Goal: Information Seeking & Learning: Learn about a topic

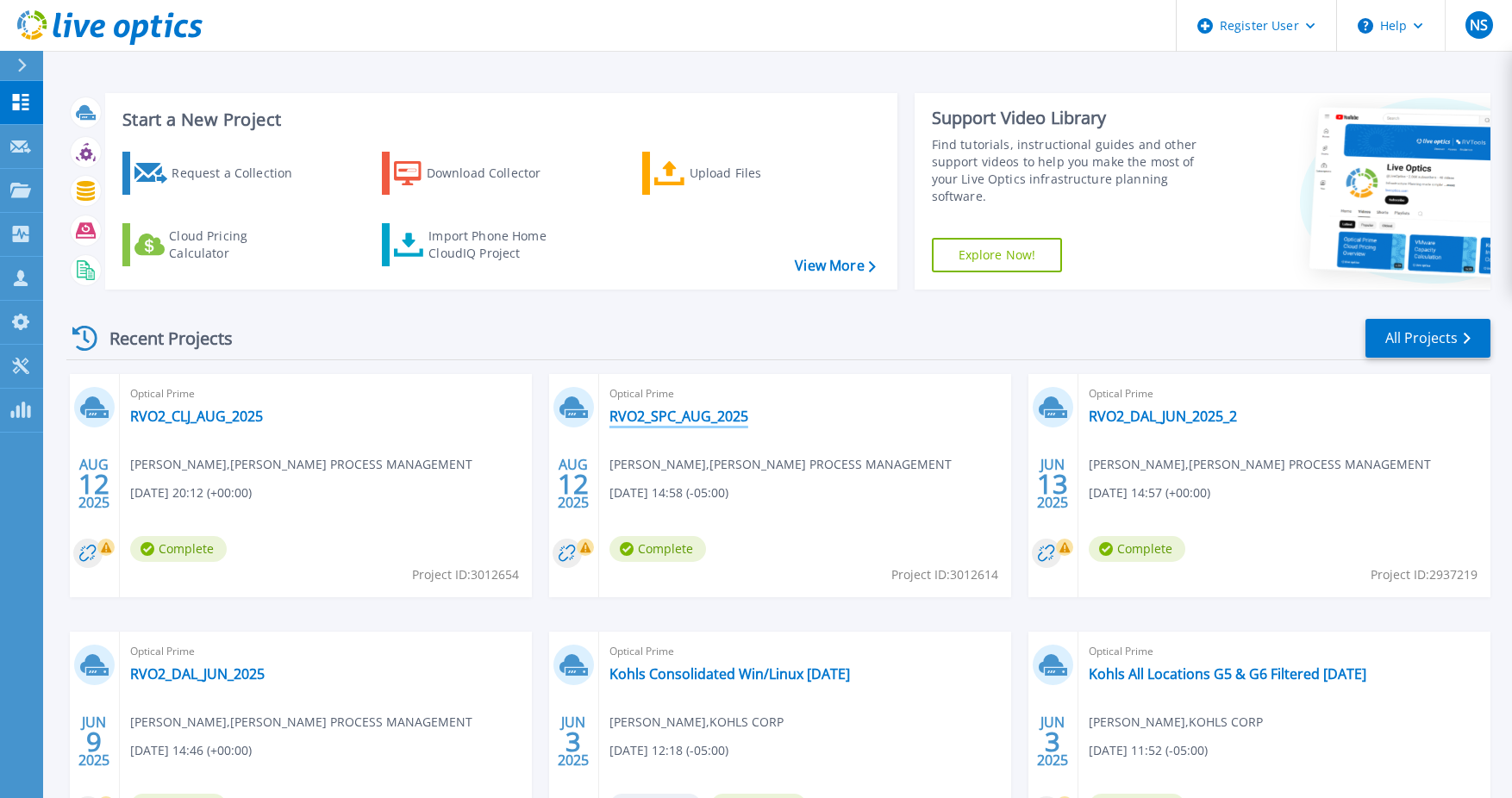
click at [703, 414] on link "RVO2_SPC_AUG_2025" at bounding box center [679, 416] width 139 height 17
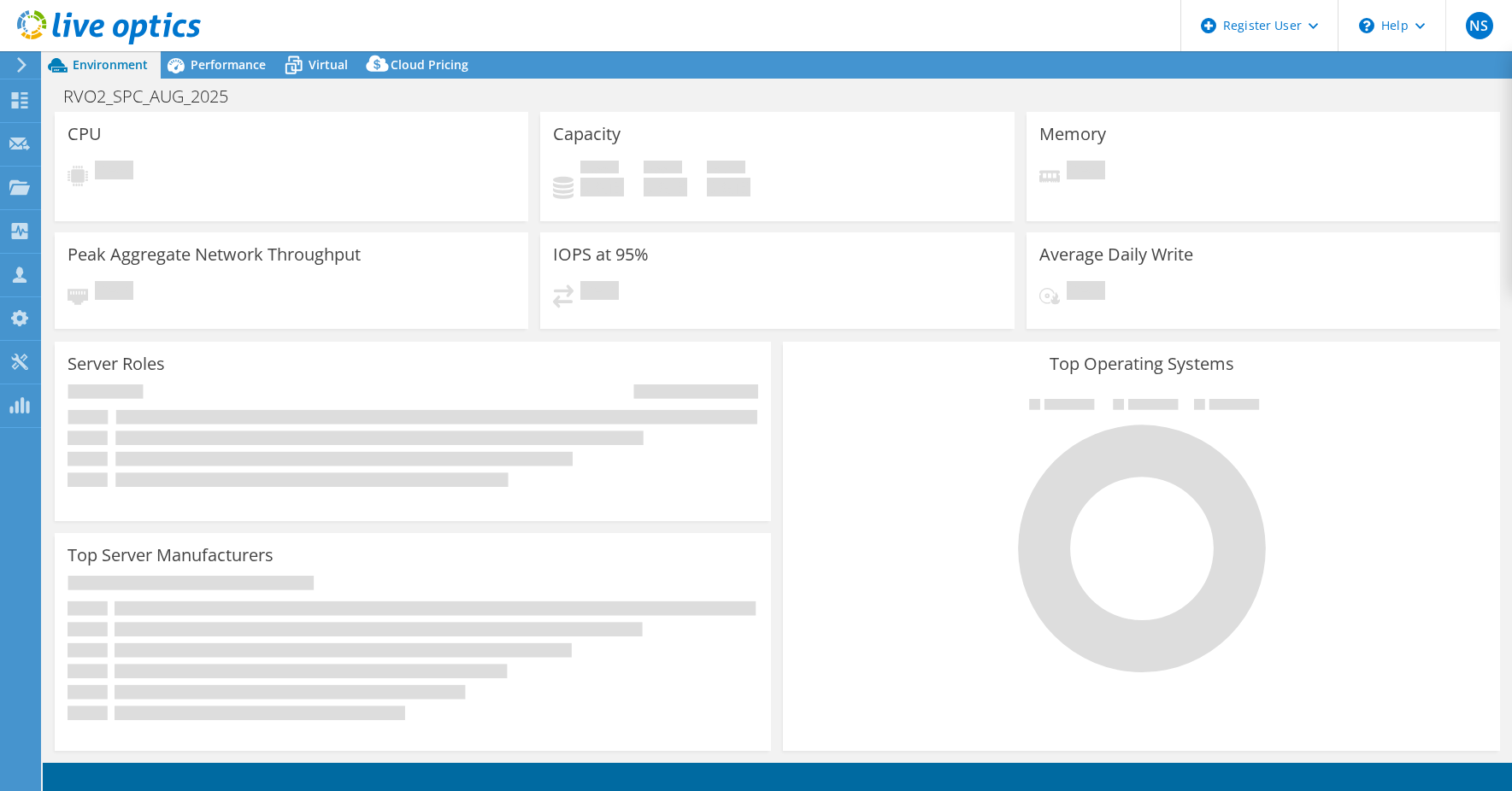
select select "USD"
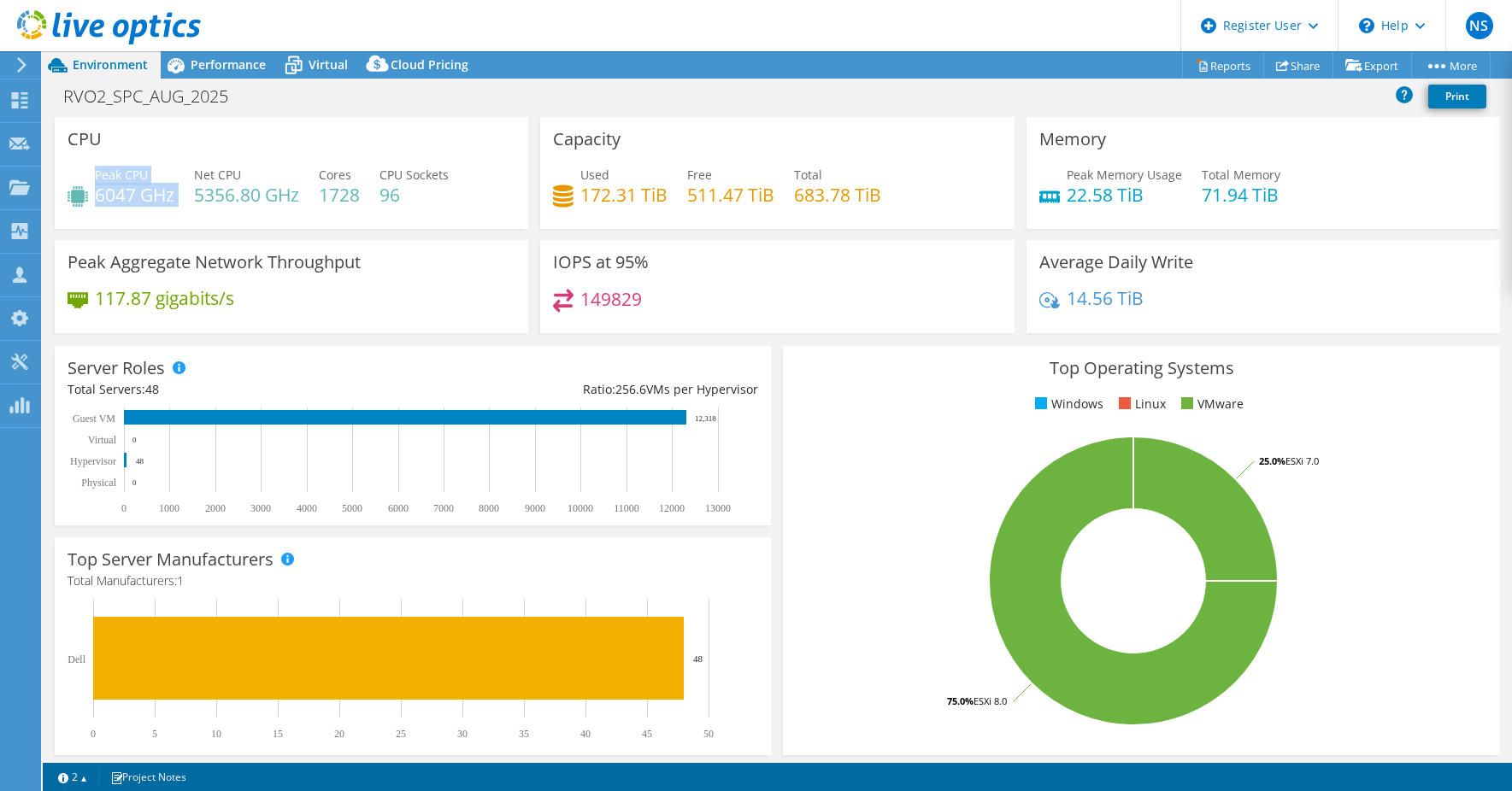
drag, startPoint x: 97, startPoint y: 177, endPoint x: 183, endPoint y: 202, distance: 89.6
click at [183, 202] on div "Peak CPU 6047 GHz Net CPU 5356.80 GHz Cores 1728 CPU Sockets 96" at bounding box center [292, 193] width 448 height 56
drag, startPoint x: 183, startPoint y: 202, endPoint x: 161, endPoint y: 220, distance: 28.4
click at [161, 220] on div "Peak CPU 6047 GHz Net CPU 5356.80 GHz Cores 1728 CPU Sockets 96" at bounding box center [292, 193] width 448 height 56
drag, startPoint x: 101, startPoint y: 180, endPoint x: 157, endPoint y: 190, distance: 56.9
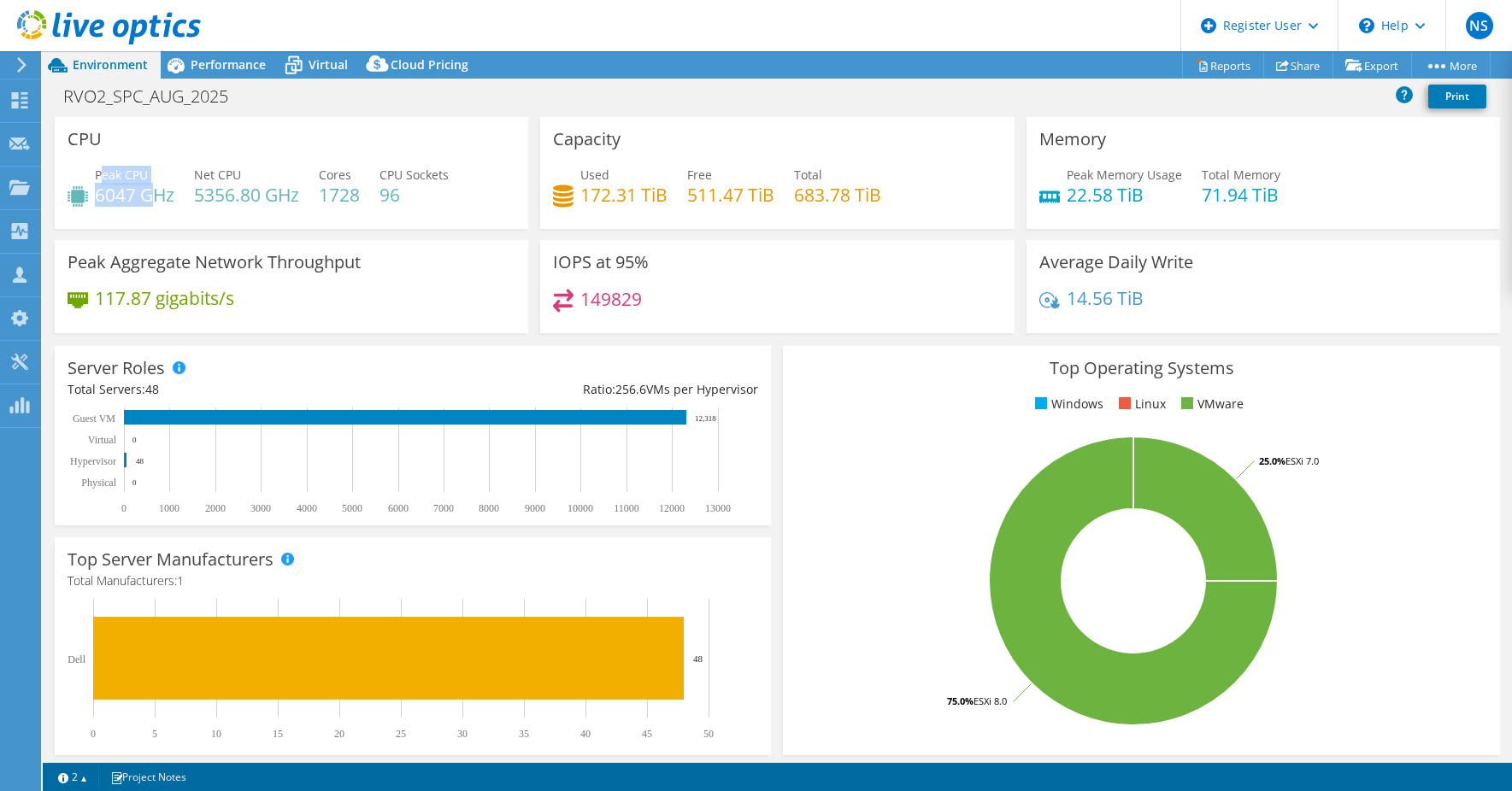
click at [157, 190] on div "Peak CPU 6047 GHz" at bounding box center [135, 185] width 79 height 39
drag, startPoint x: 1062, startPoint y: 193, endPoint x: 1143, endPoint y: 202, distance: 81.5
click at [1143, 202] on h4 "22.58 TiB" at bounding box center [1125, 195] width 116 height 19
click at [731, 417] on rect at bounding box center [405, 460] width 675 height 106
click at [207, 63] on span "Performance" at bounding box center [228, 64] width 75 height 16
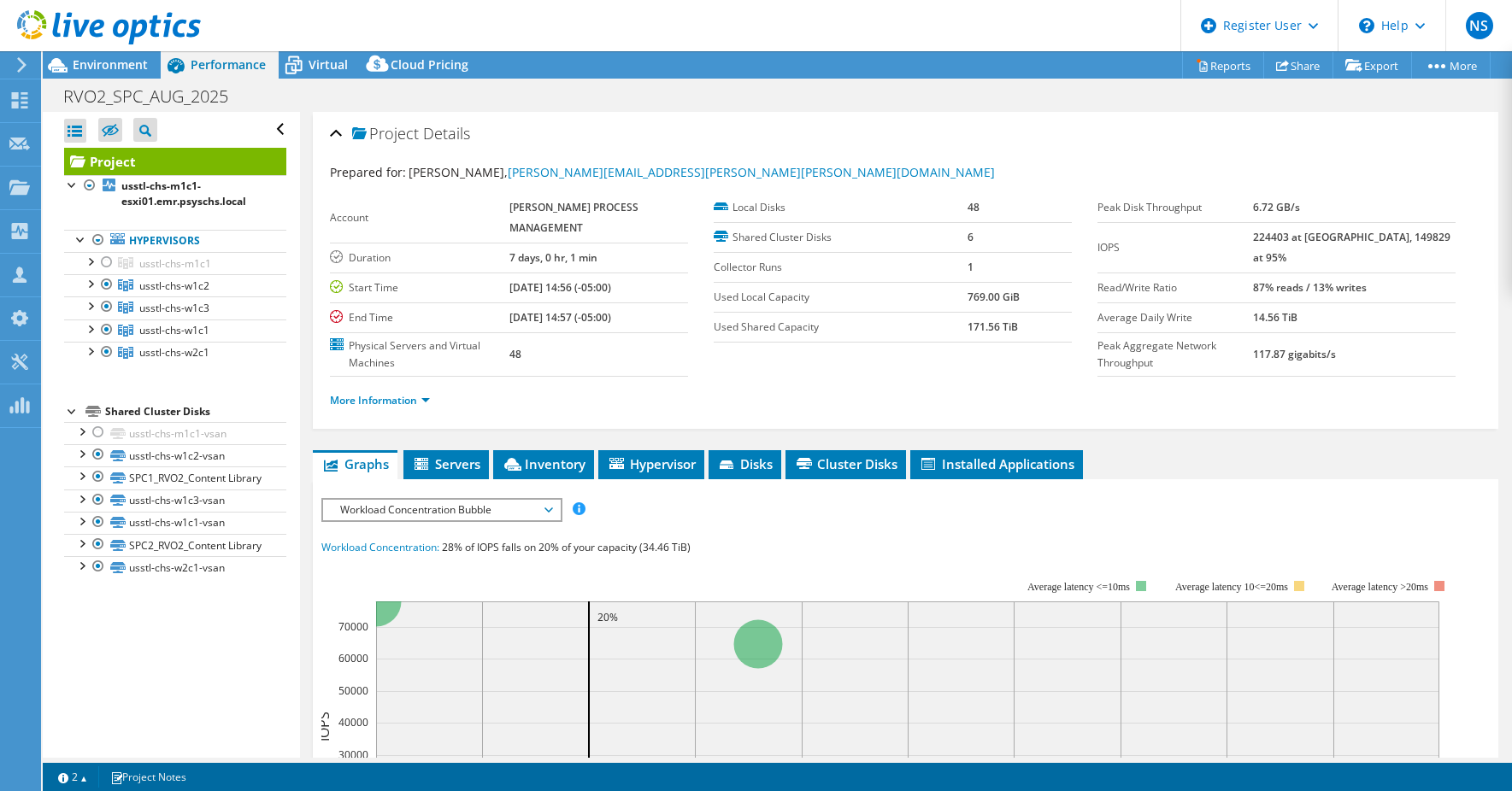
click at [431, 505] on span "Workload Concentration Bubble" at bounding box center [441, 510] width 219 height 21
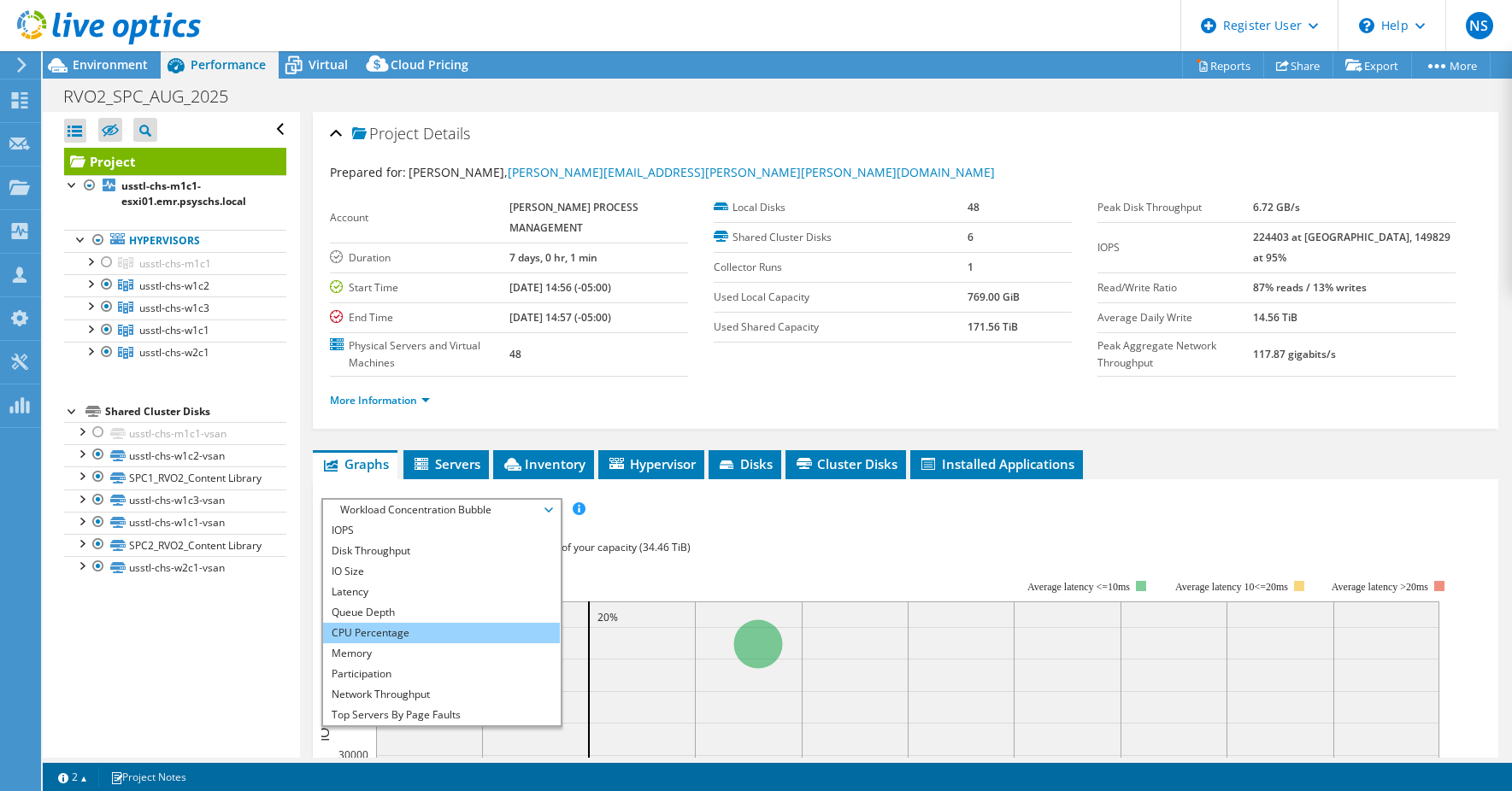
click at [407, 637] on li "CPU Percentage" at bounding box center [441, 634] width 236 height 21
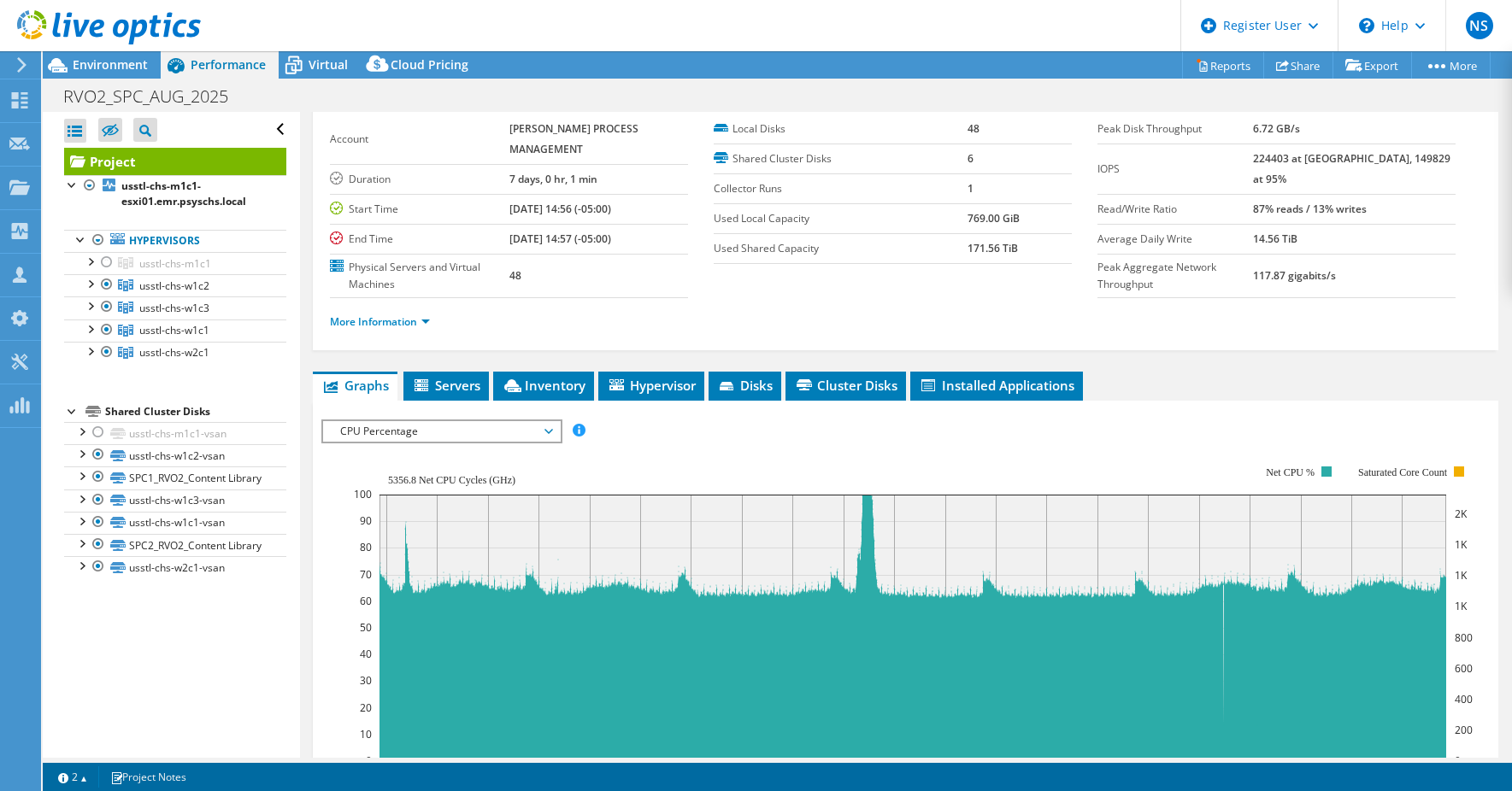
scroll to position [170, 0]
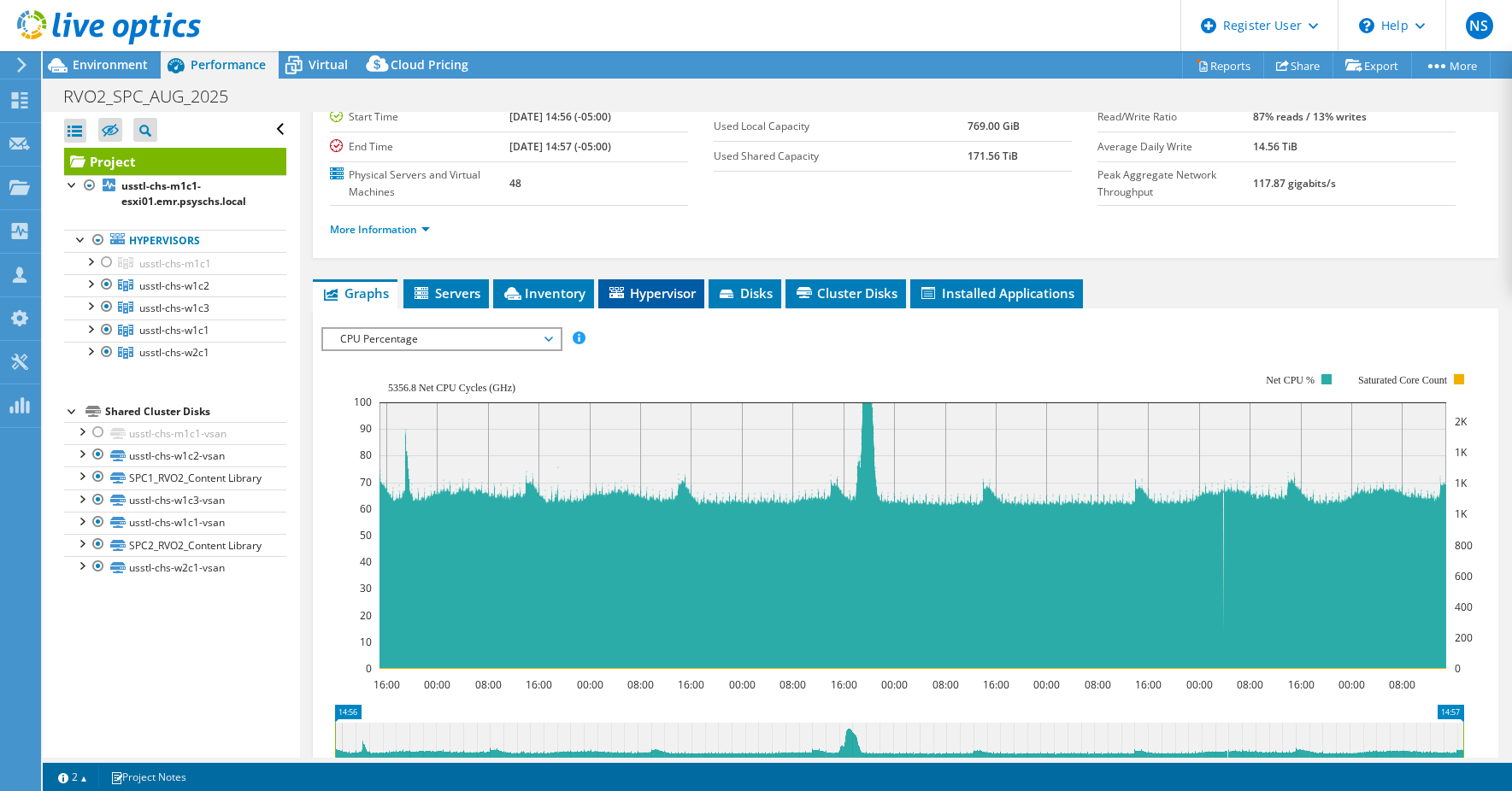
click at [660, 303] on li "Hypervisor" at bounding box center [651, 294] width 106 height 29
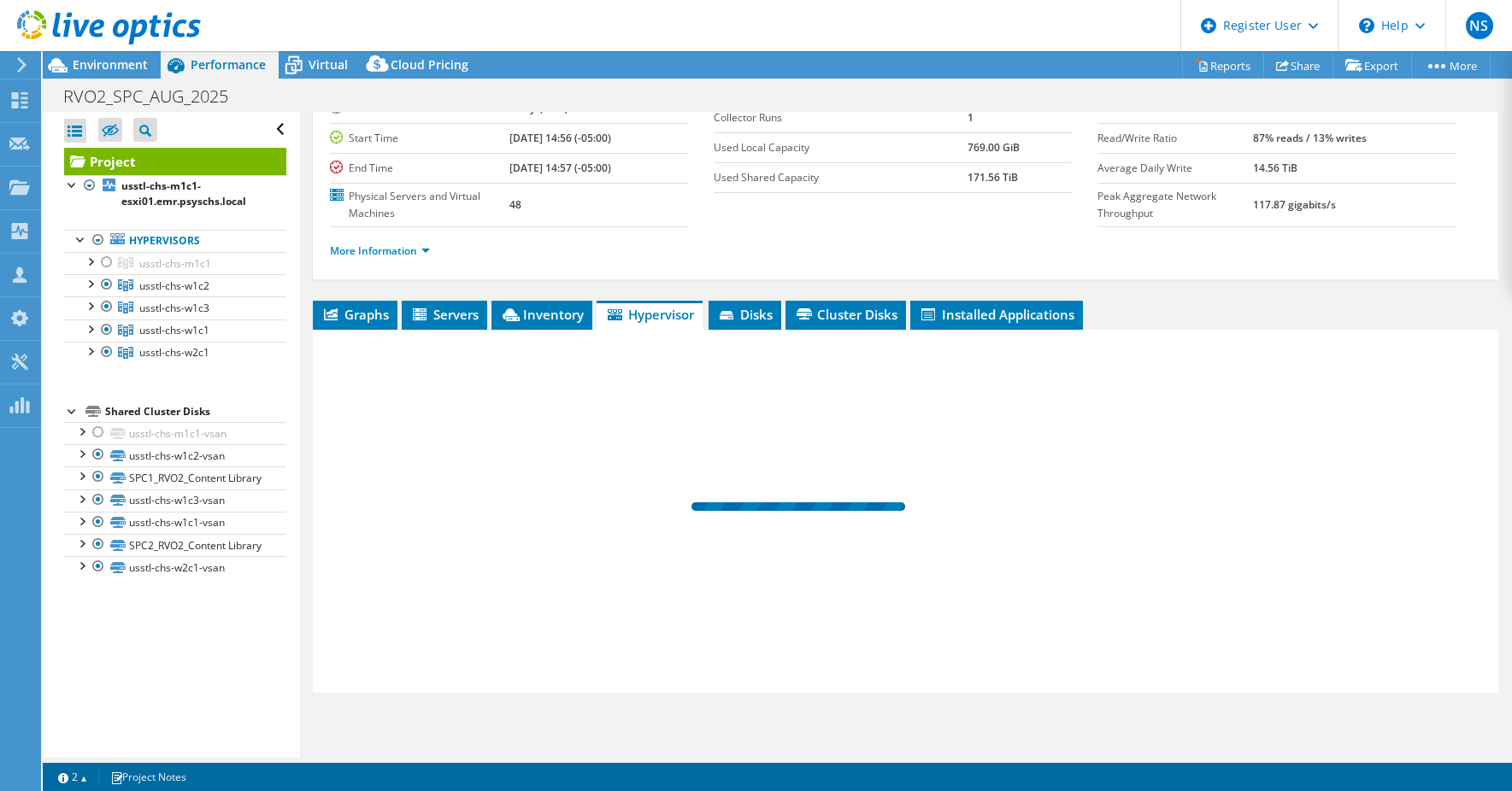
scroll to position [150, 0]
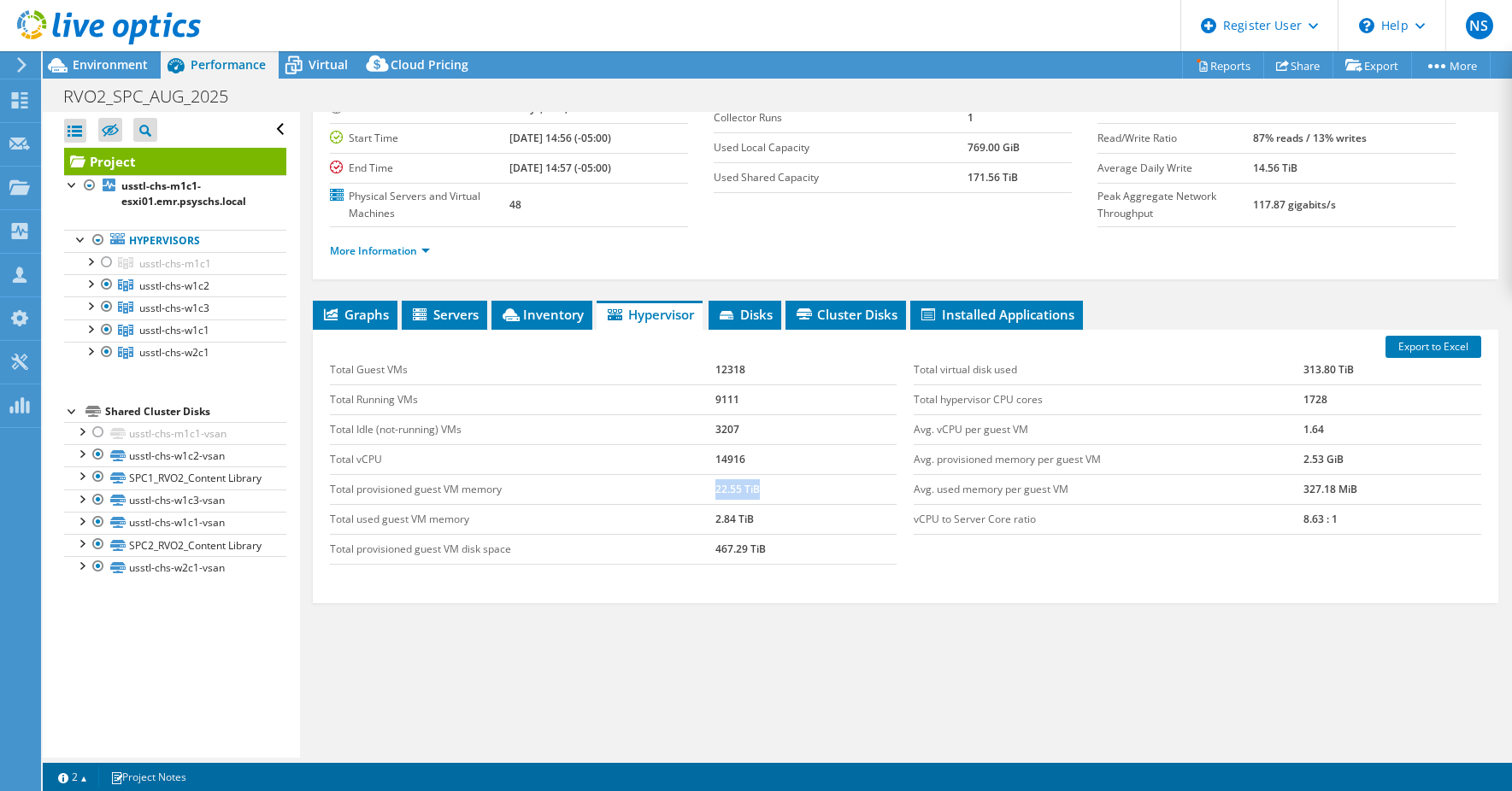
drag, startPoint x: 754, startPoint y: 490, endPoint x: 698, endPoint y: 482, distance: 56.6
click at [698, 482] on tr "Total provisioned guest VM memory 22.55 TiB" at bounding box center [613, 490] width 568 height 30
click at [808, 620] on div "Graphs Servers Inventory Hypervisor Disks Cluster Disks Installed Applications …" at bounding box center [905, 514] width 1186 height 428
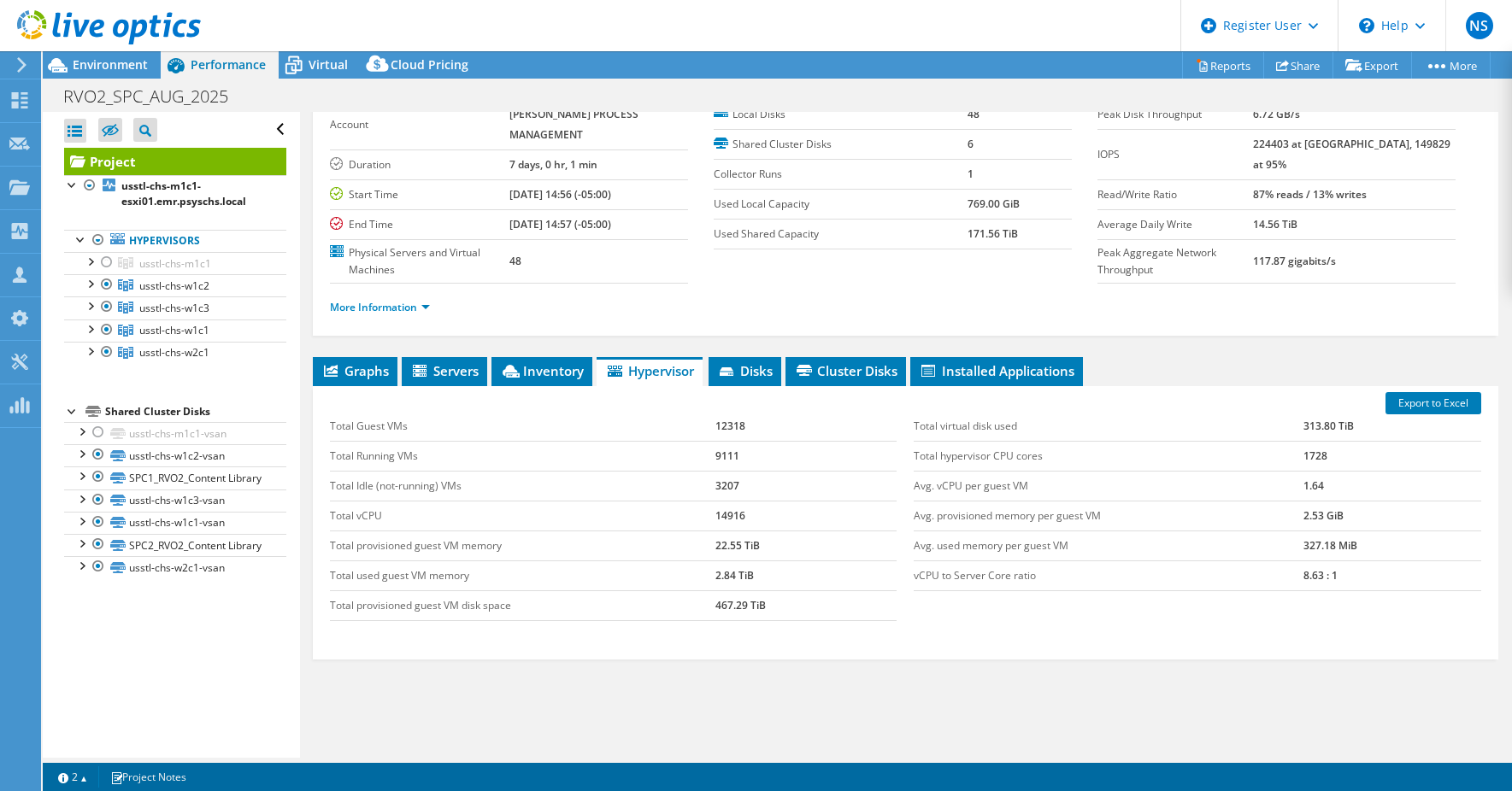
scroll to position [64, 0]
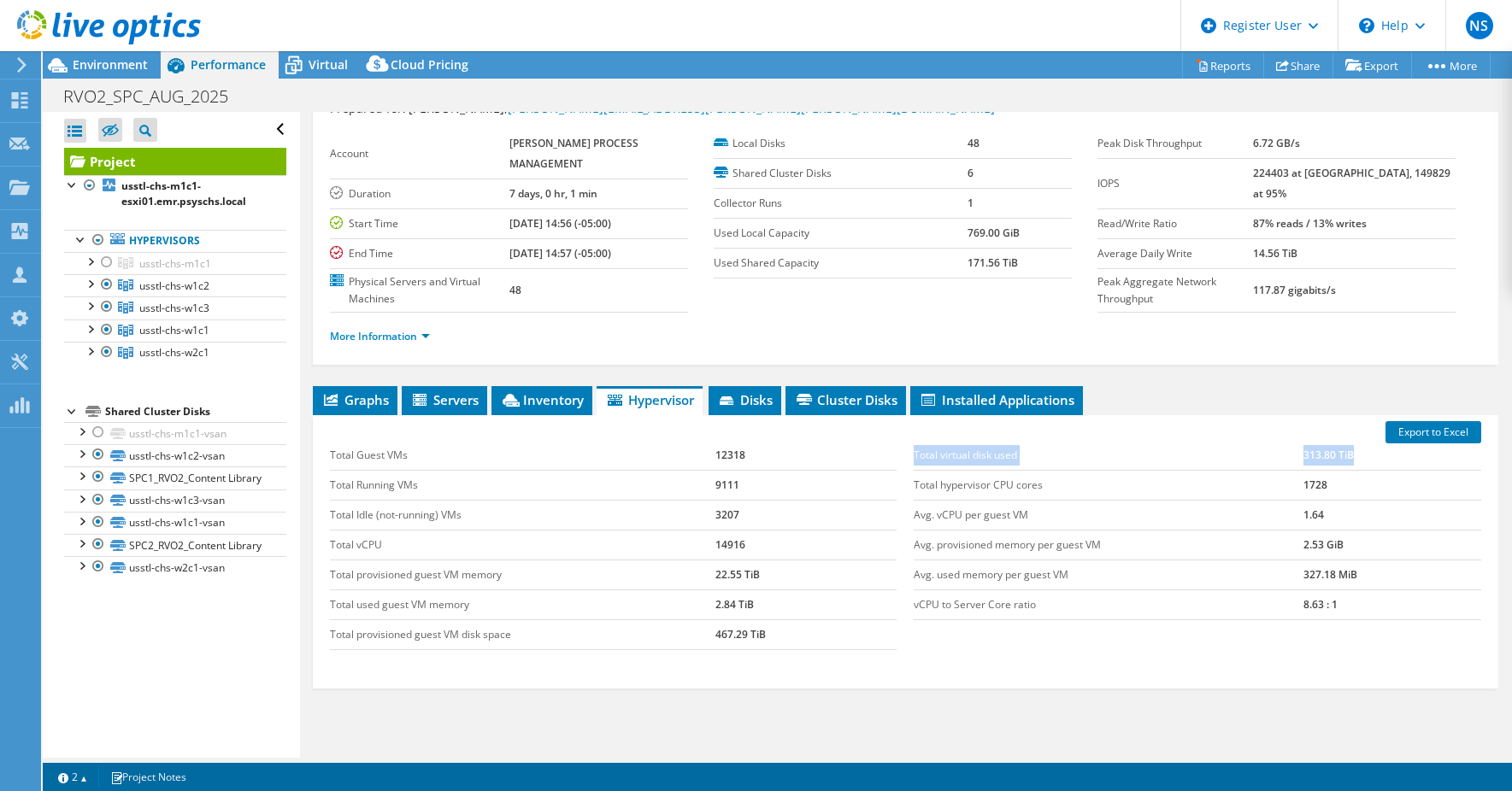
drag, startPoint x: 910, startPoint y: 457, endPoint x: 1346, endPoint y: 459, distance: 436.0
click at [1346, 459] on tr "Total virtual disk used 313.80 TiB" at bounding box center [1197, 456] width 568 height 30
drag, startPoint x: 1346, startPoint y: 459, endPoint x: 1285, endPoint y: 472, distance: 62.4
click at [1285, 472] on td "Total hypervisor CPU cores" at bounding box center [1109, 485] width 390 height 30
click at [115, 60] on span "Environment" at bounding box center [110, 64] width 75 height 16
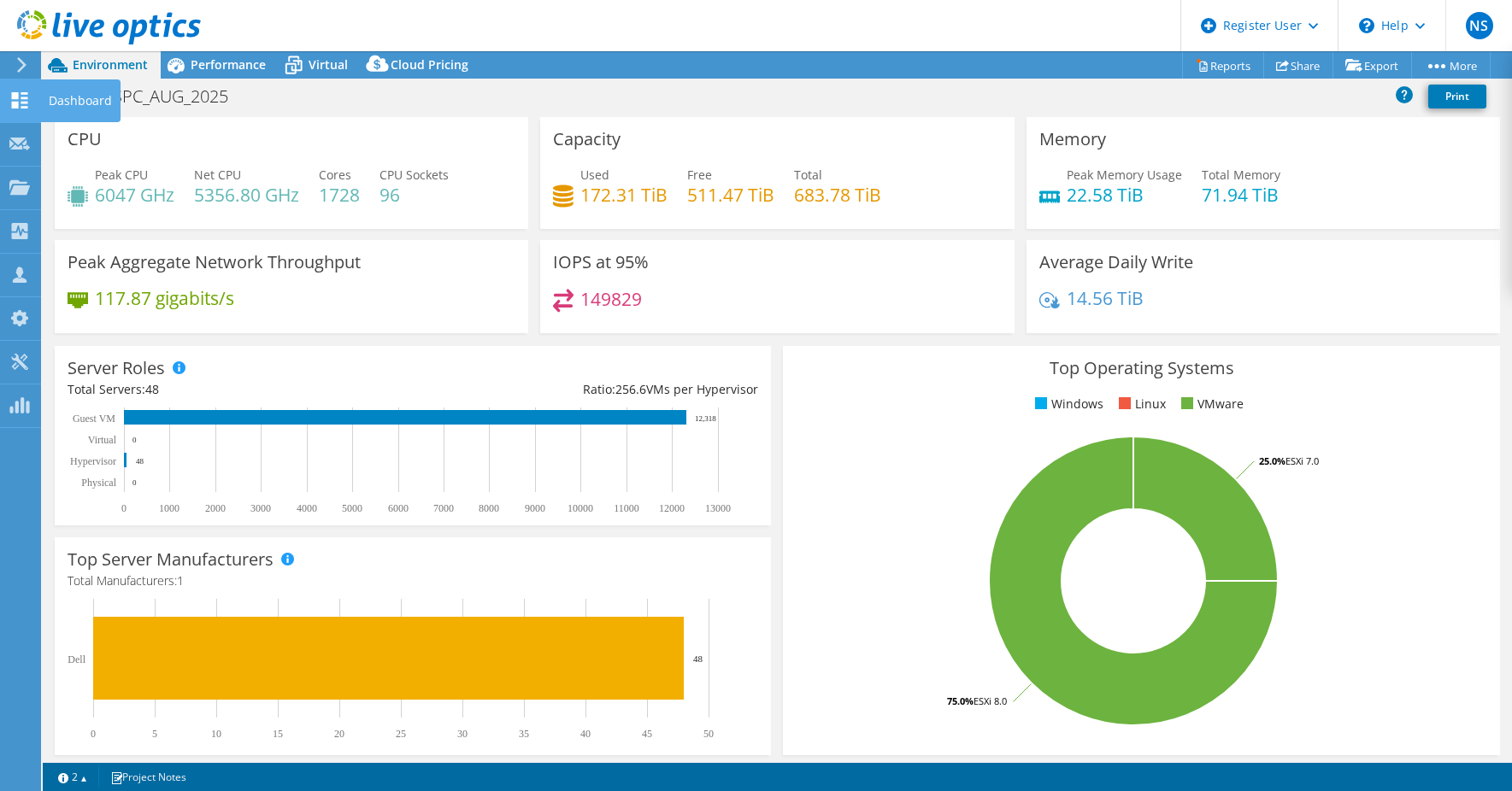
click at [26, 102] on use at bounding box center [20, 100] width 16 height 16
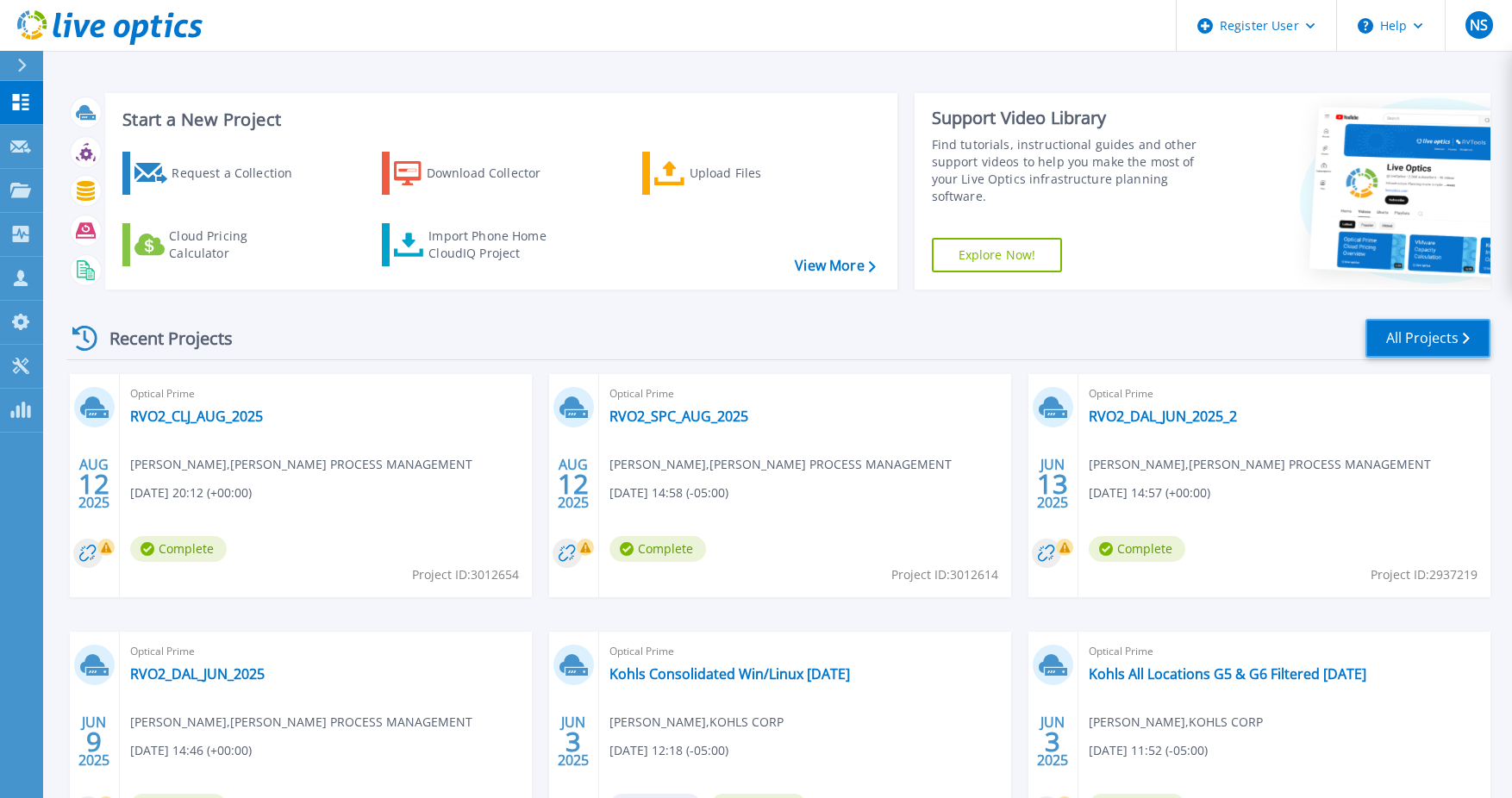
click at [1447, 334] on link "All Projects" at bounding box center [1427, 338] width 125 height 39
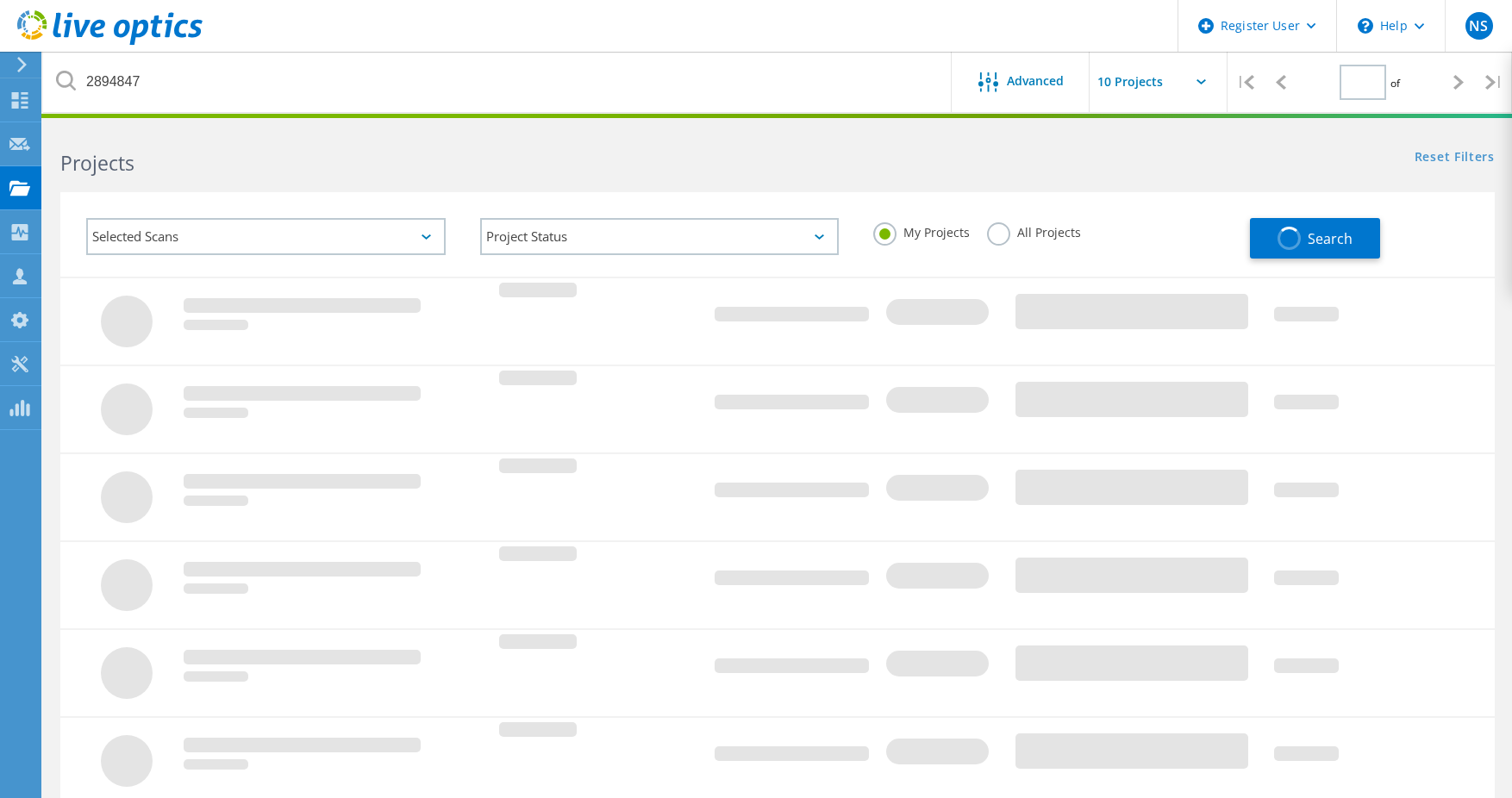
type input "1"
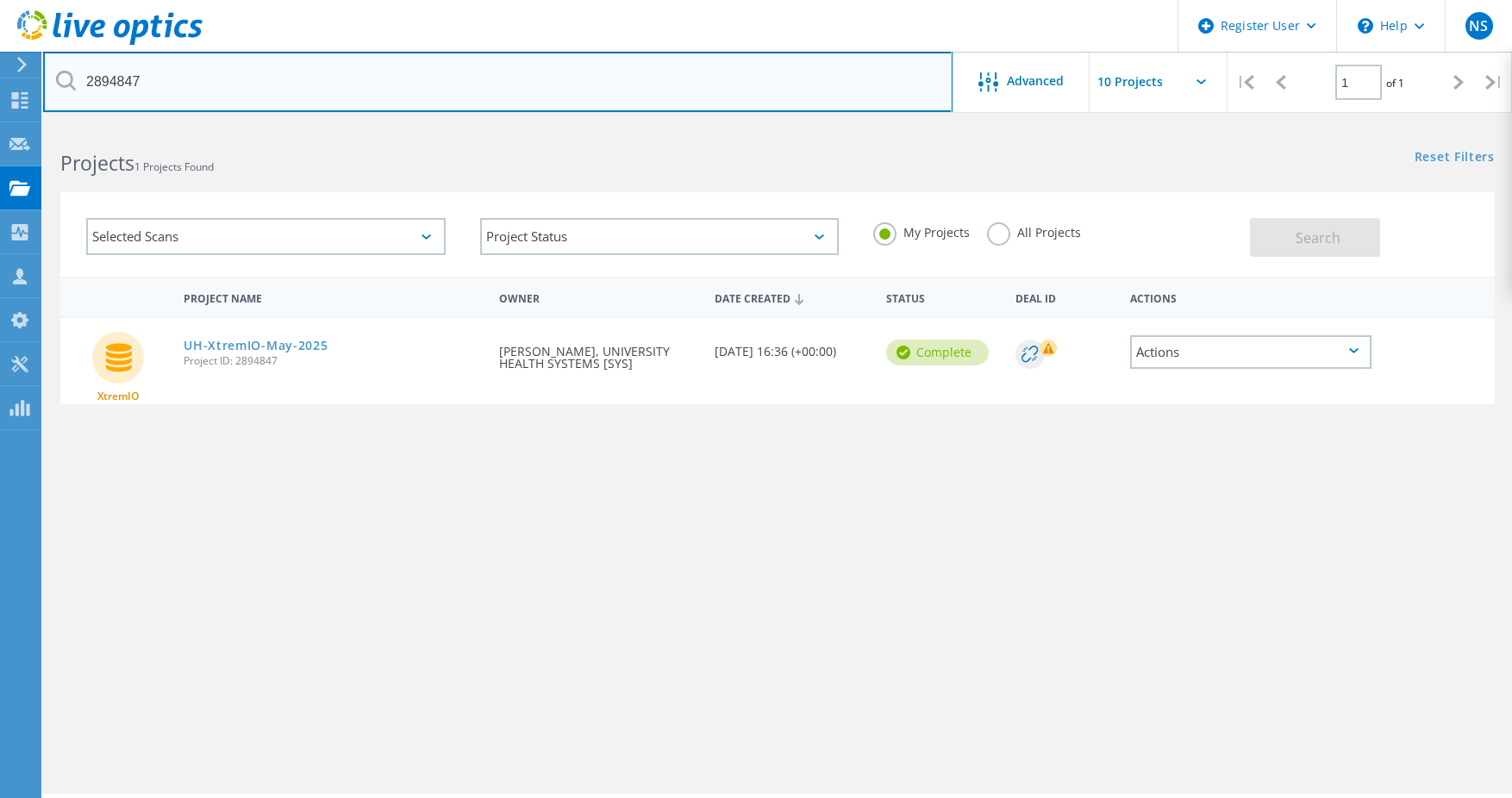
drag, startPoint x: 918, startPoint y: 71, endPoint x: 824, endPoint y: 79, distance: 94.3
click at [893, 78] on input "2894847" at bounding box center [497, 82] width 909 height 61
click at [798, 79] on input "2894847" at bounding box center [497, 82] width 909 height 61
drag, startPoint x: 163, startPoint y: 78, endPoint x: 0, endPoint y: 82, distance: 163.0
click at [0, 125] on div "Register User \n Help Explore Helpful Articles Contact Support NS Dell User Noe…" at bounding box center [756, 485] width 1512 height 721
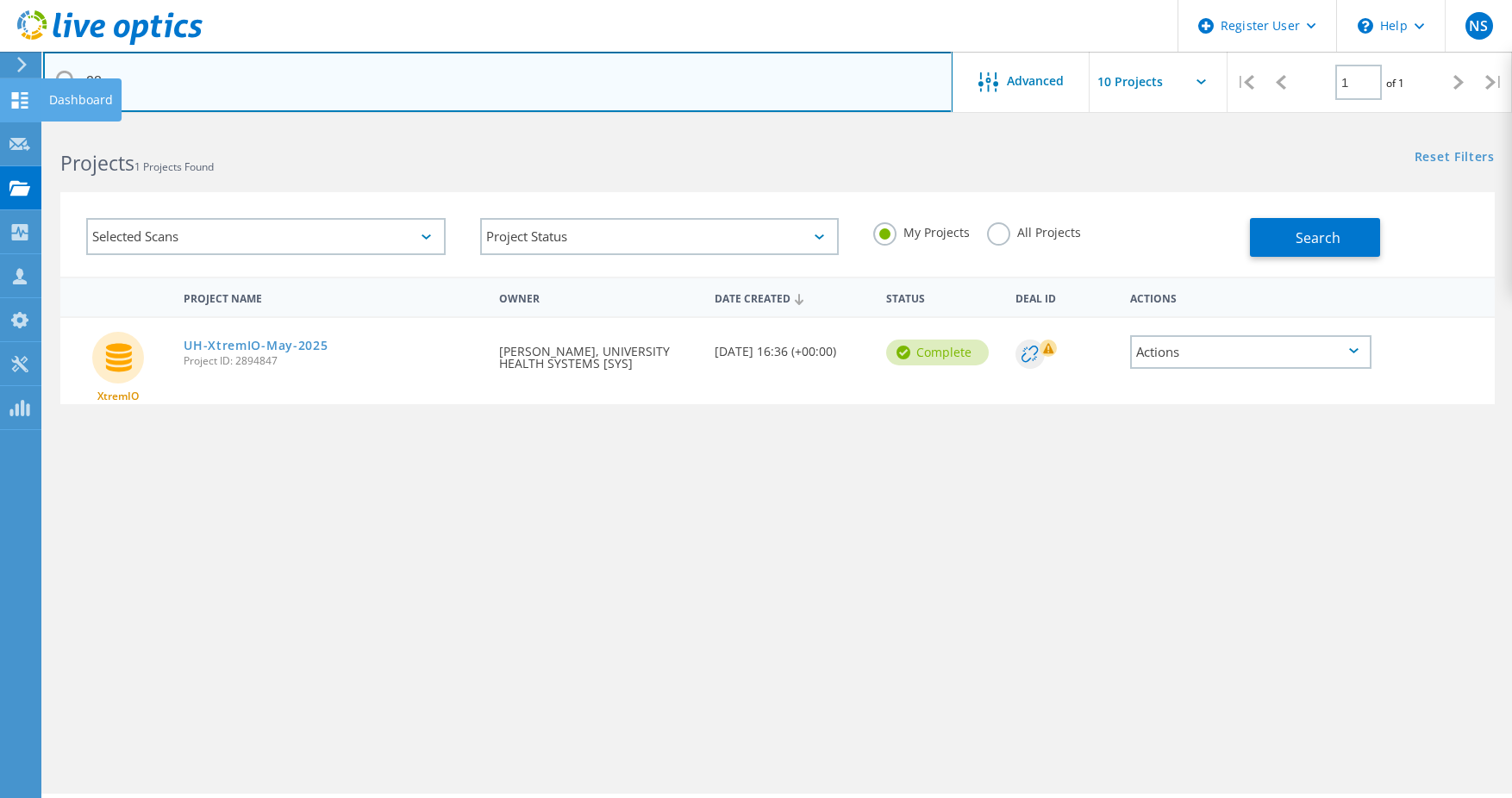
type input "2"
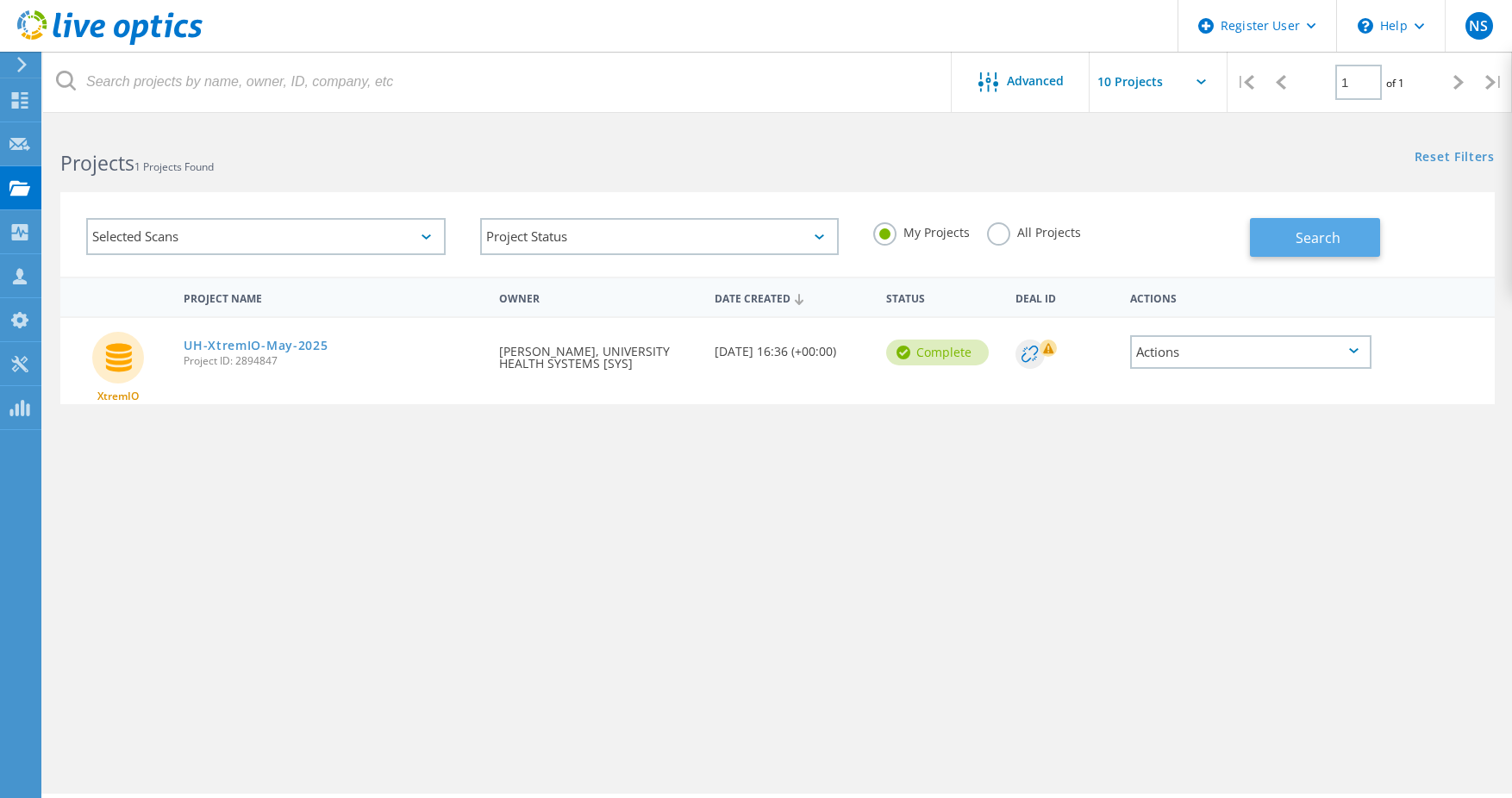
click at [1309, 237] on span "Search" at bounding box center [1317, 238] width 45 height 19
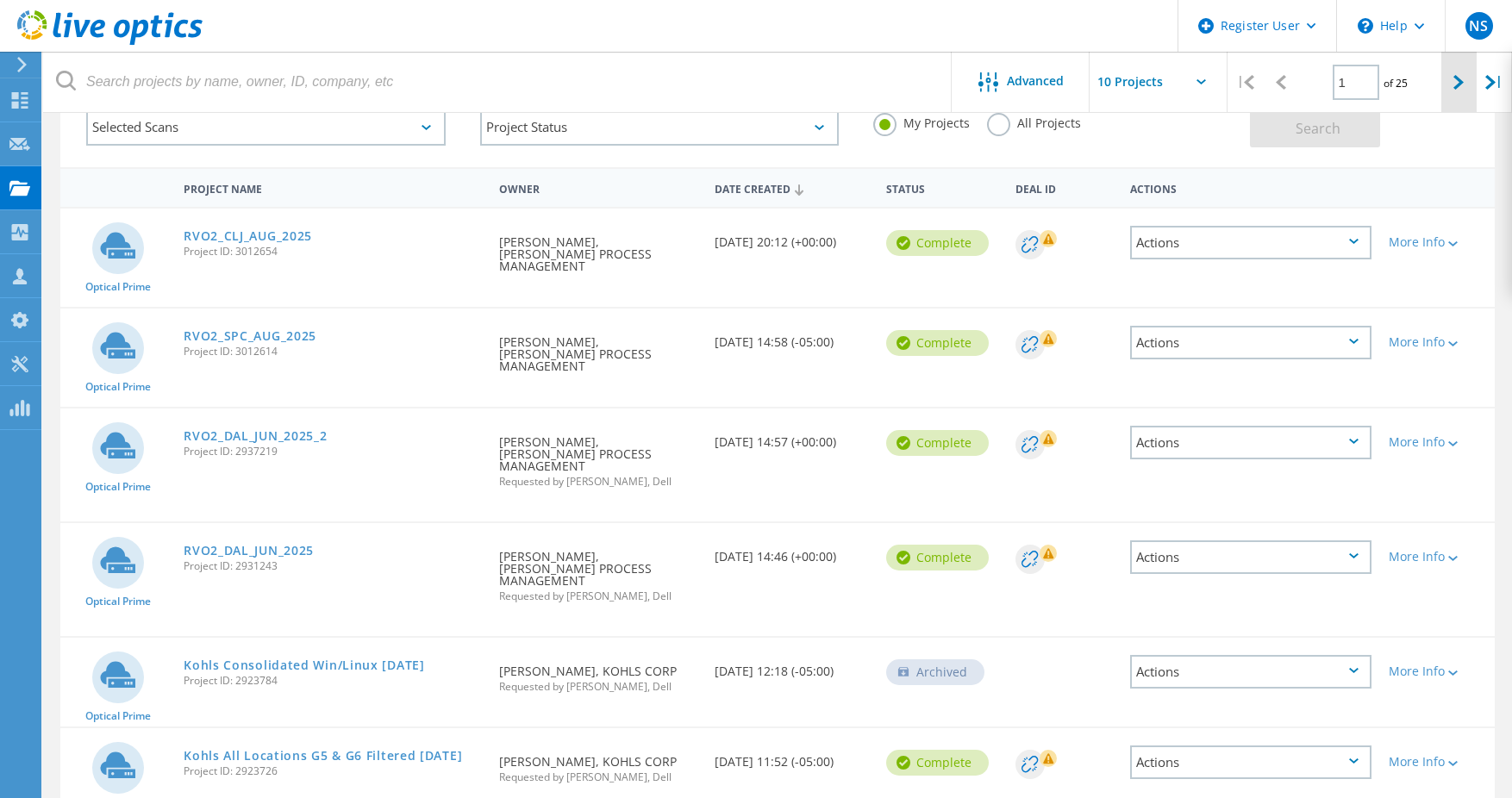
scroll to position [80, 0]
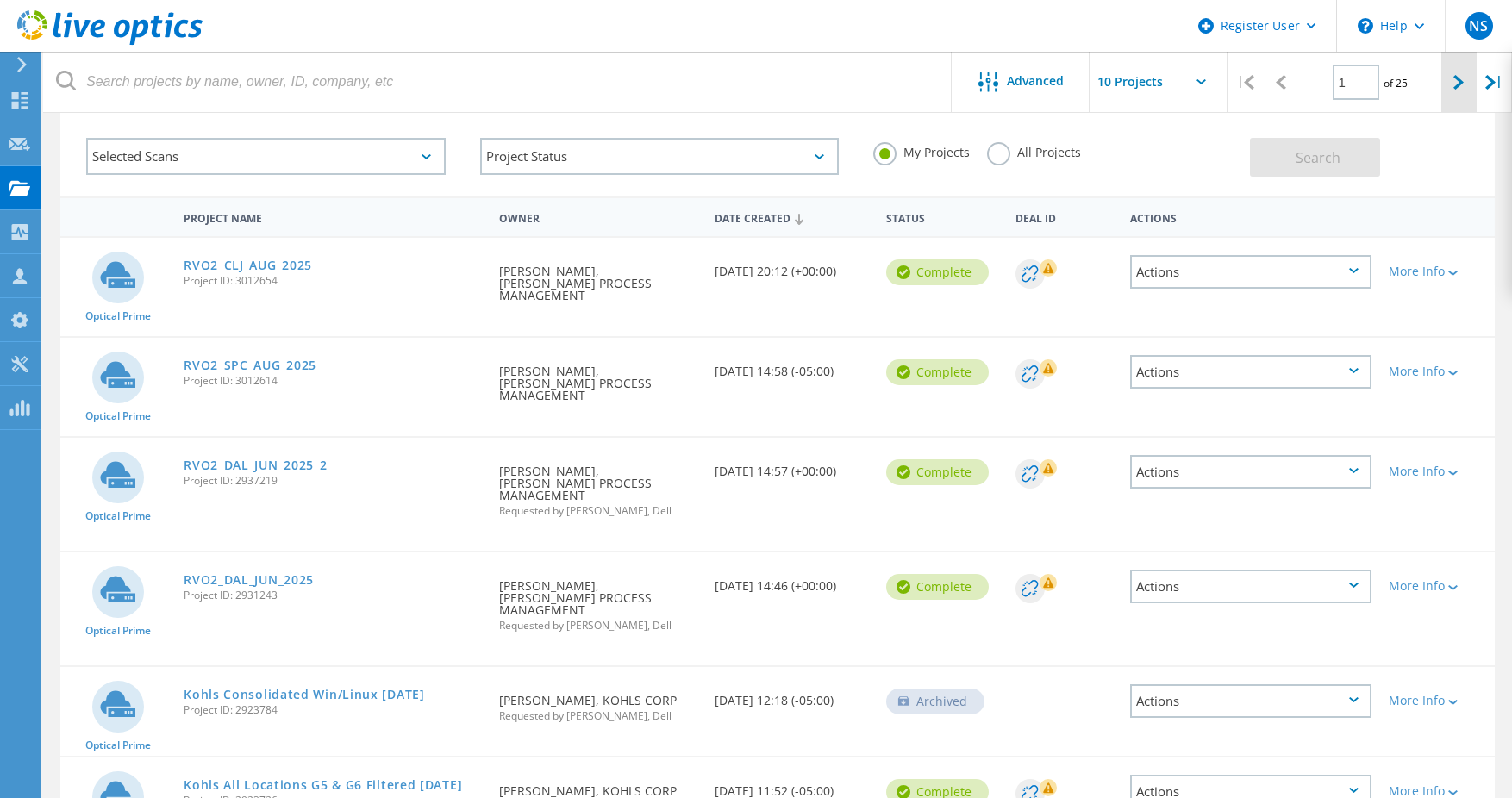
click at [1462, 86] on icon at bounding box center [1458, 82] width 10 height 14
type input "2"
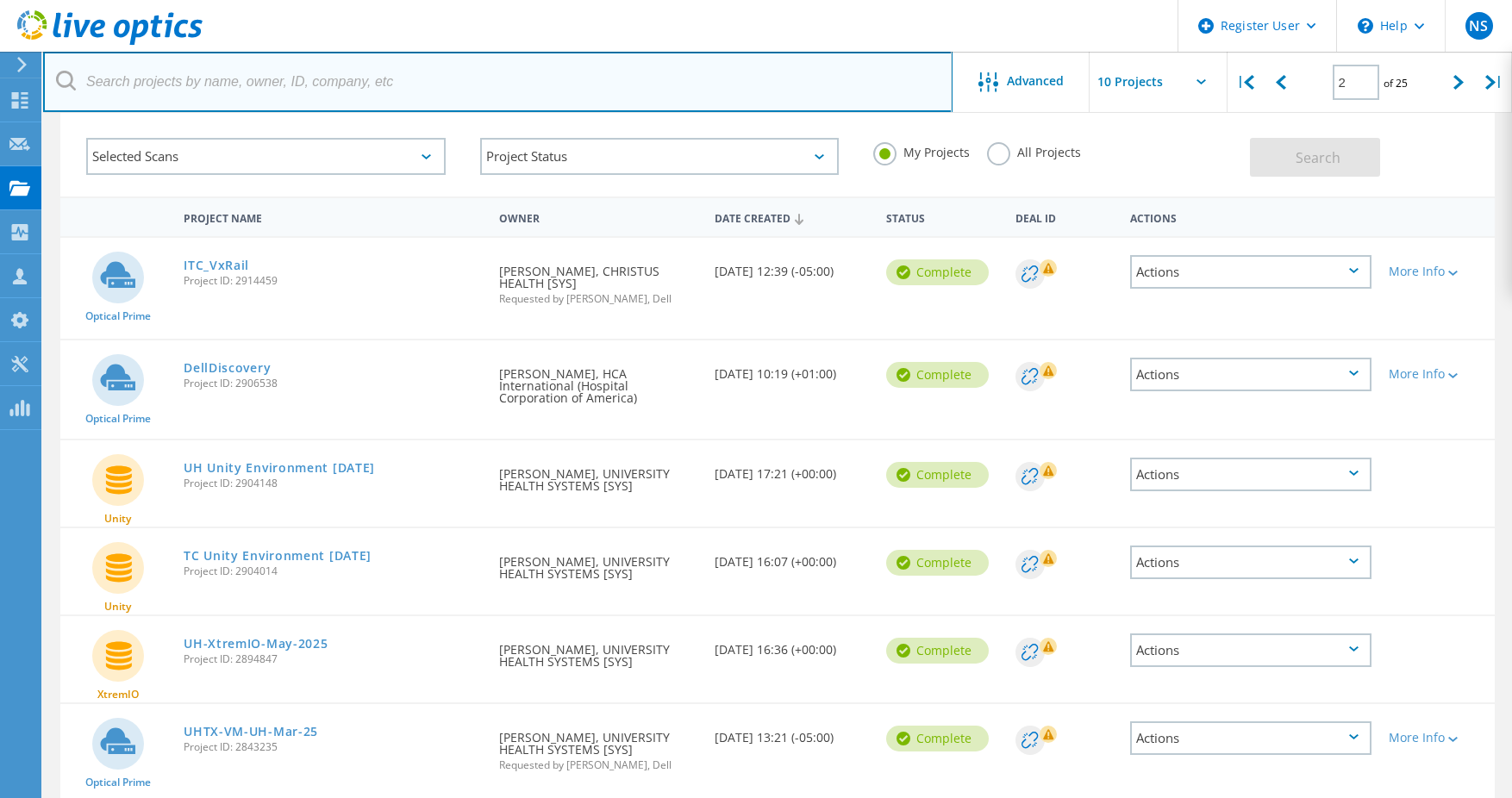
paste input "2981554"
type input "2981554"
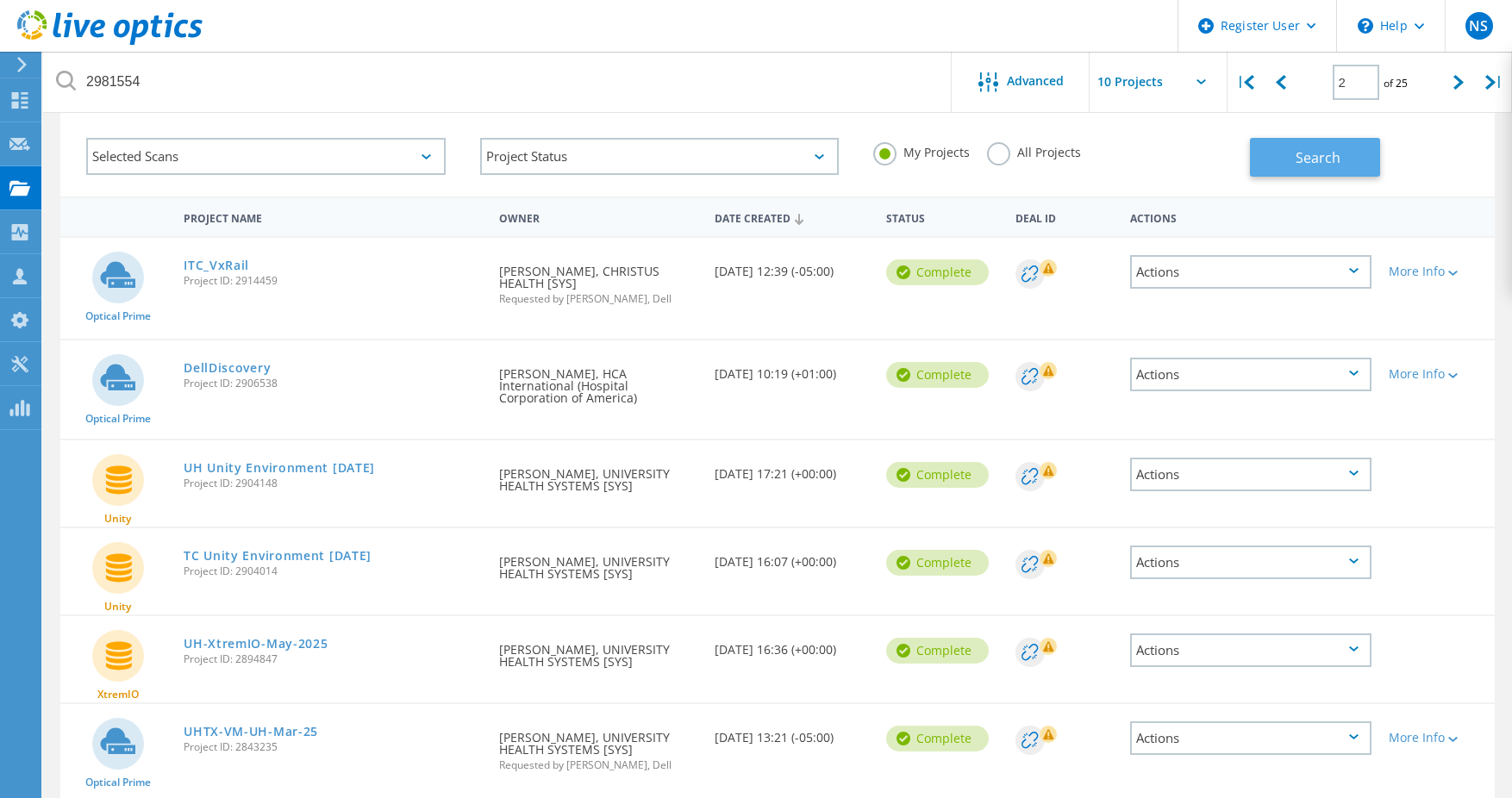
click at [1351, 163] on button "Search" at bounding box center [1314, 157] width 130 height 39
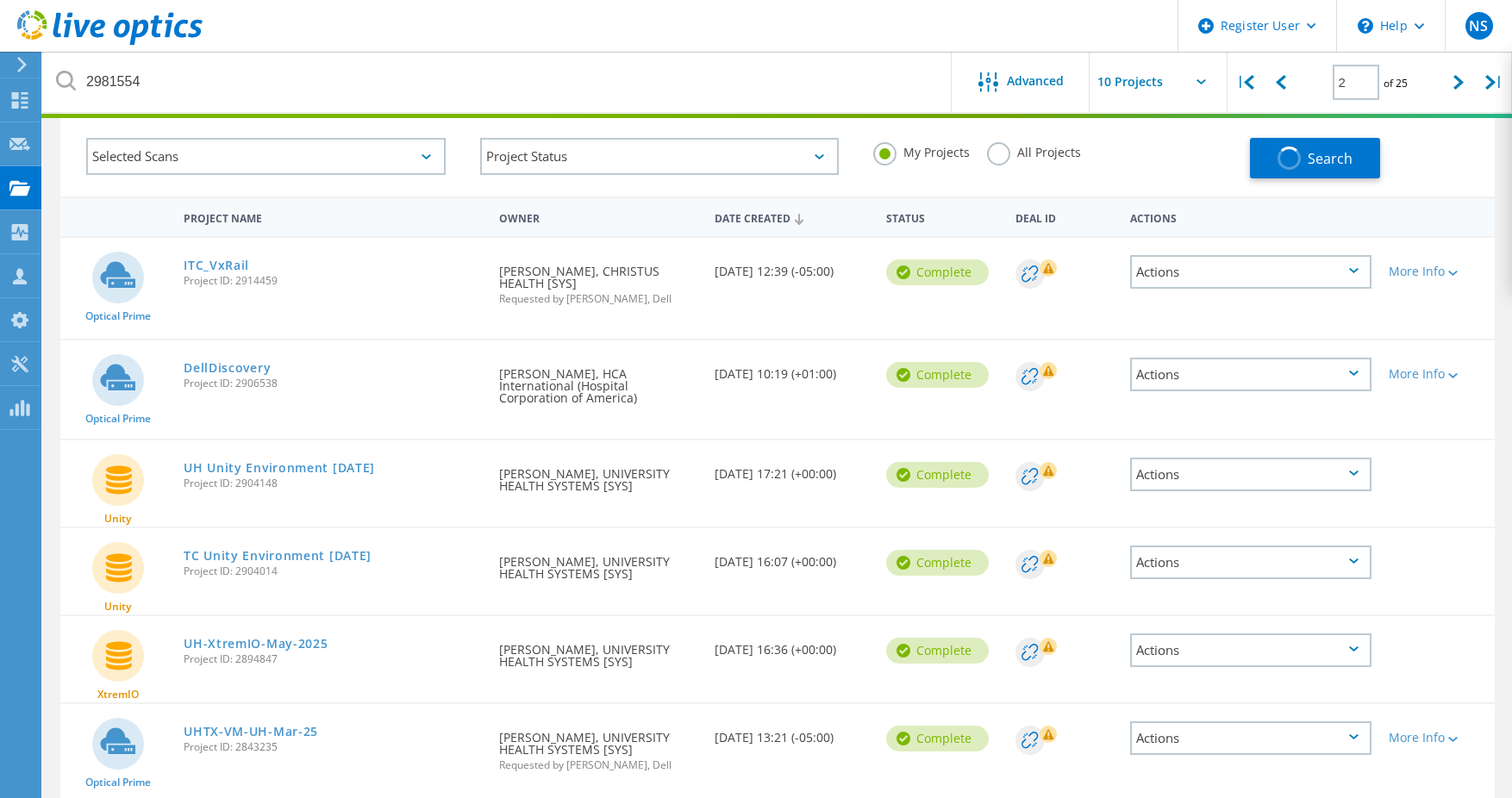
type input "1"
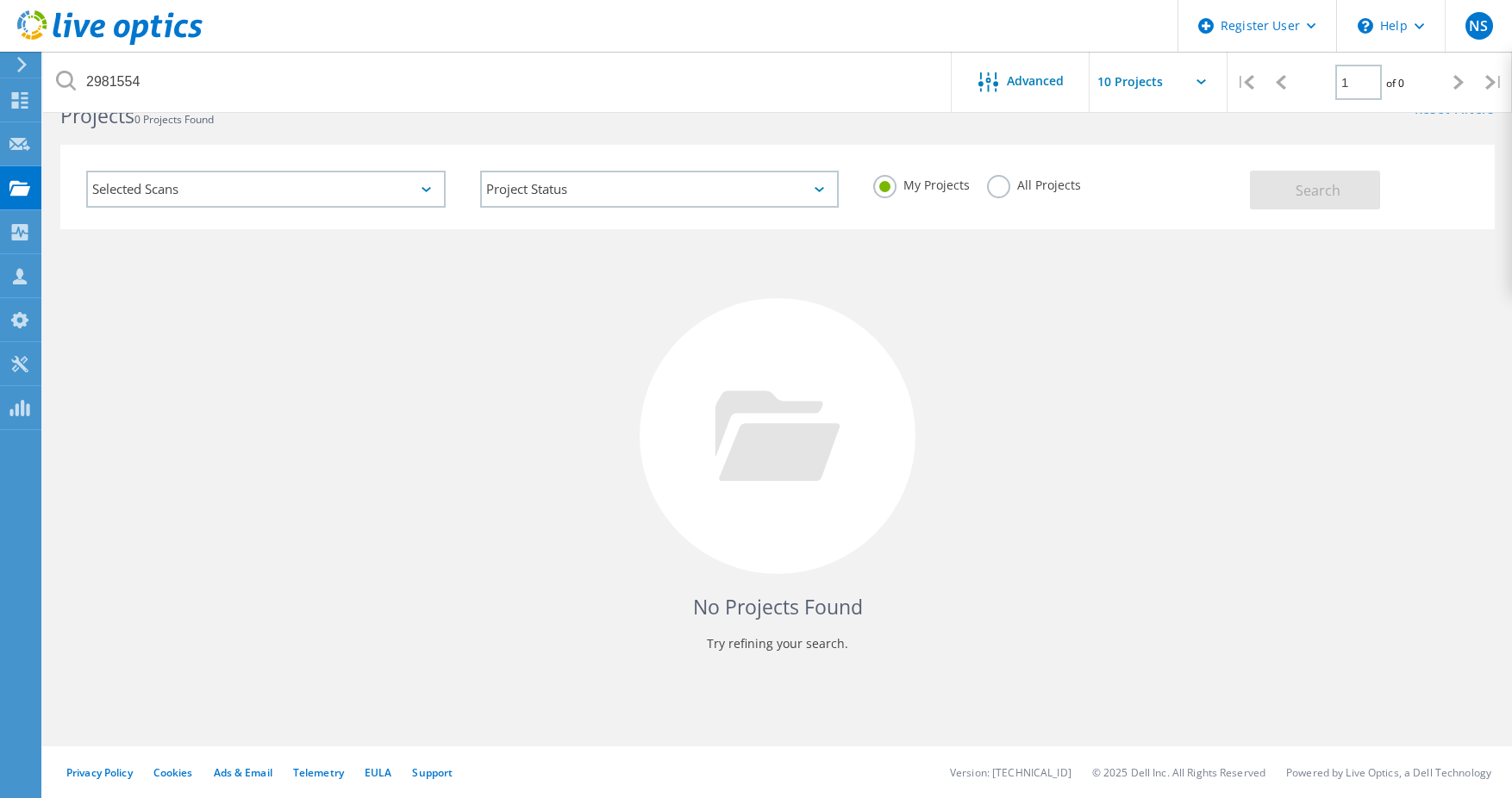
click at [1018, 187] on label "All Projects" at bounding box center [1033, 182] width 94 height 16
click at [0, 0] on input "All Projects" at bounding box center [0, 0] width 0 height 0
click at [1289, 204] on button "Search" at bounding box center [1314, 190] width 130 height 39
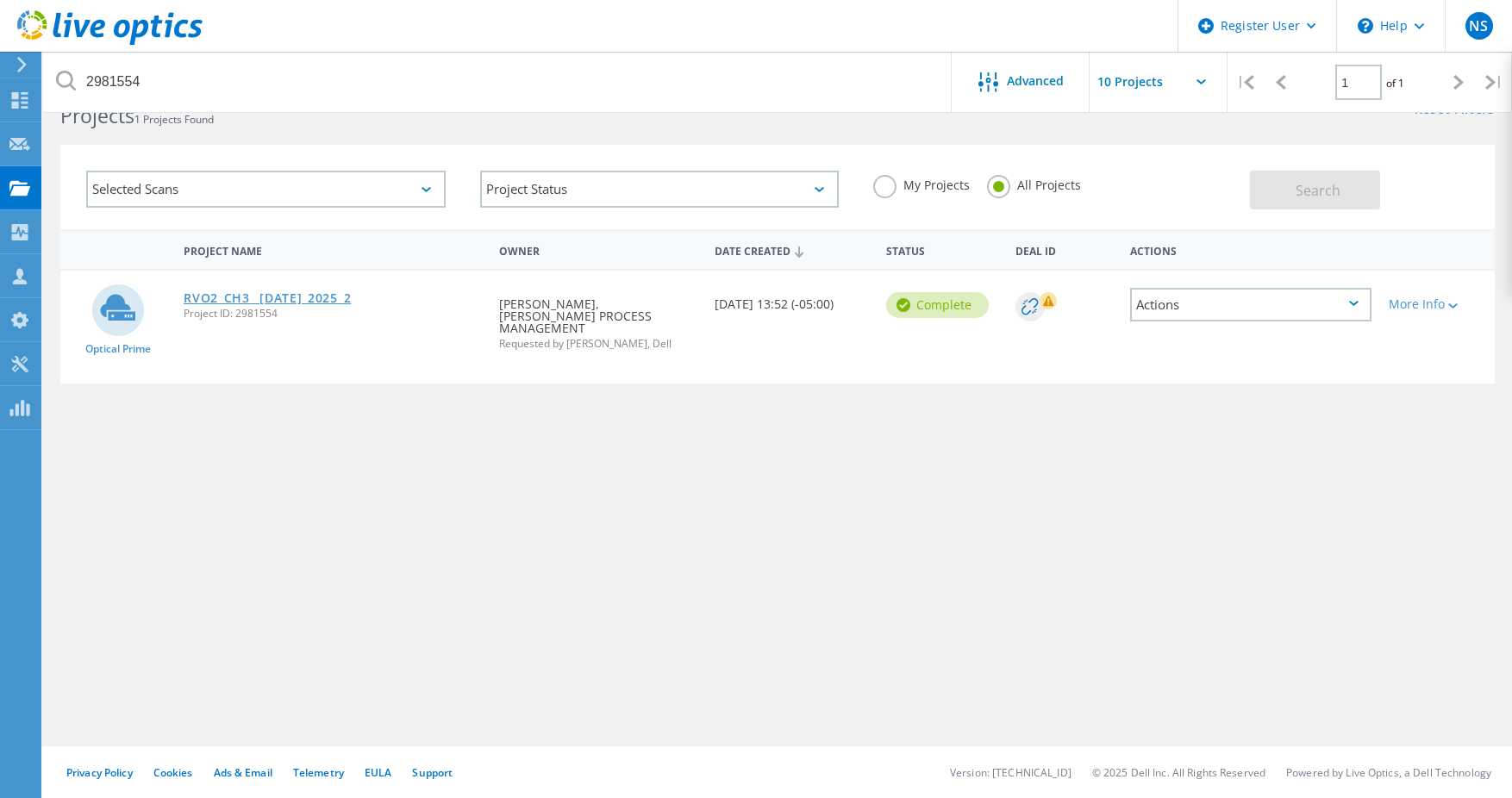
click at [255, 303] on link "RVO2_CH3_ JUL_2025_2" at bounding box center [267, 298] width 167 height 12
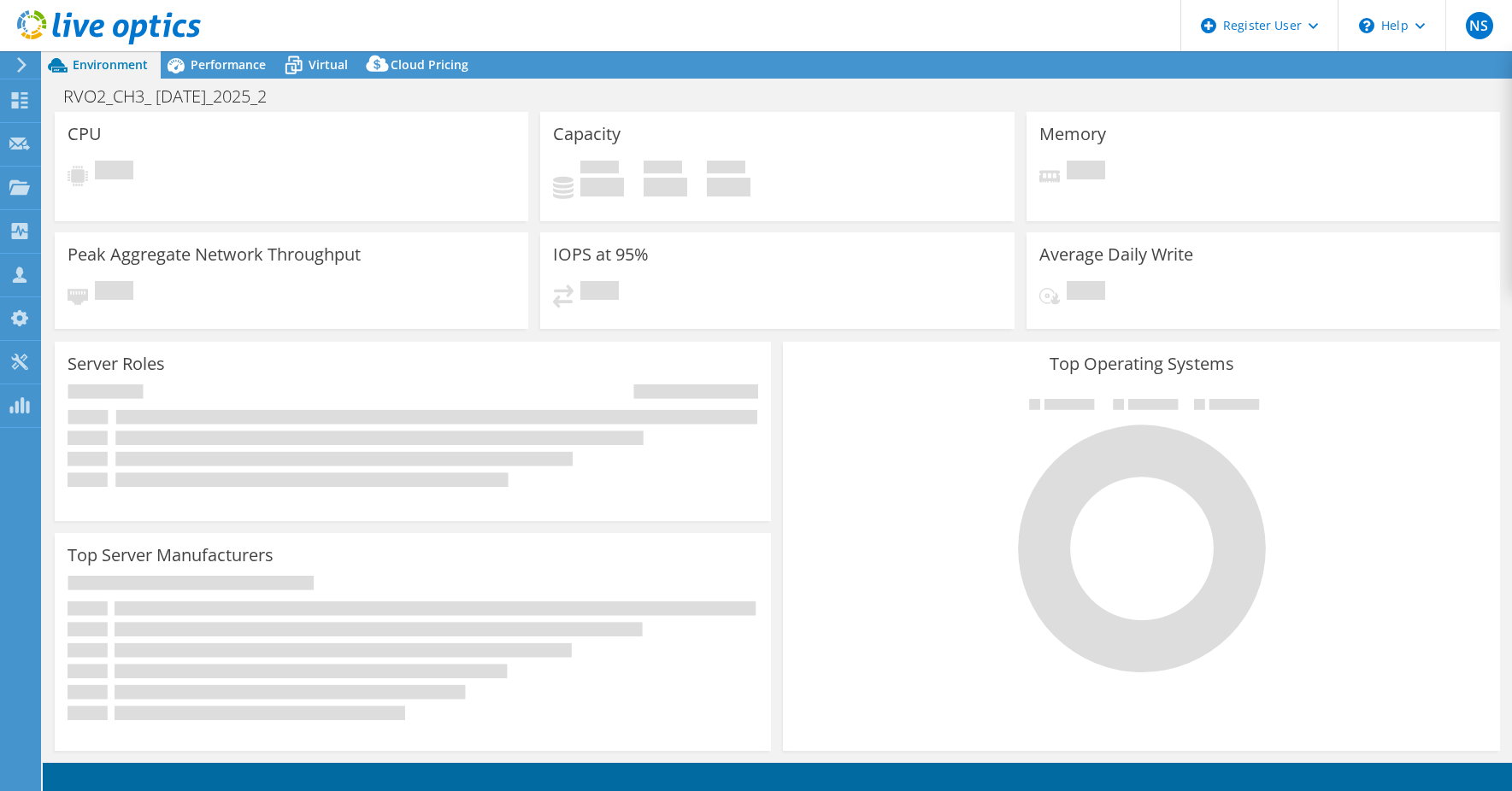
select select "USD"
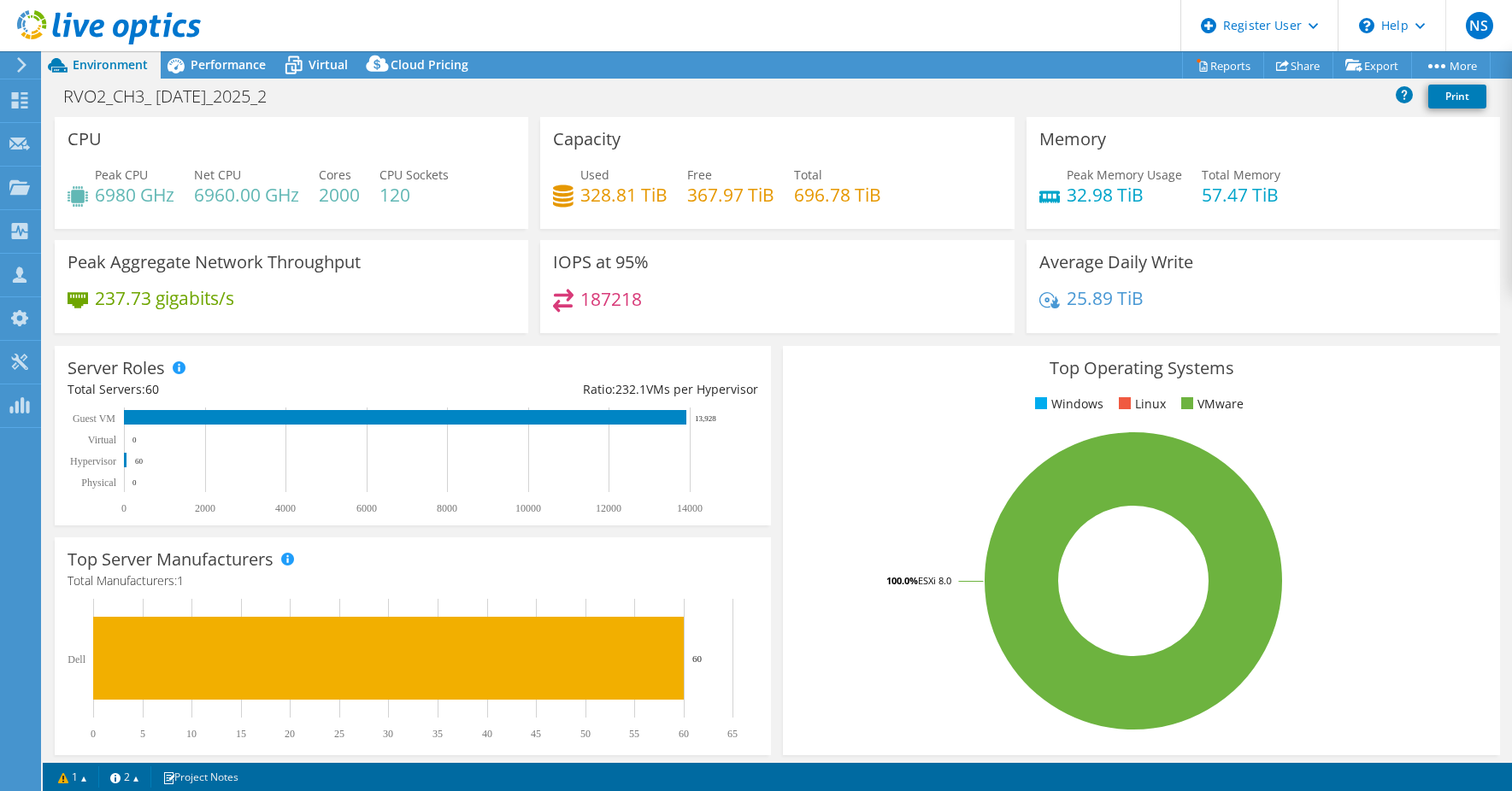
click at [199, 56] on div at bounding box center [100, 28] width 201 height 57
click at [198, 63] on span "Performance" at bounding box center [228, 64] width 75 height 16
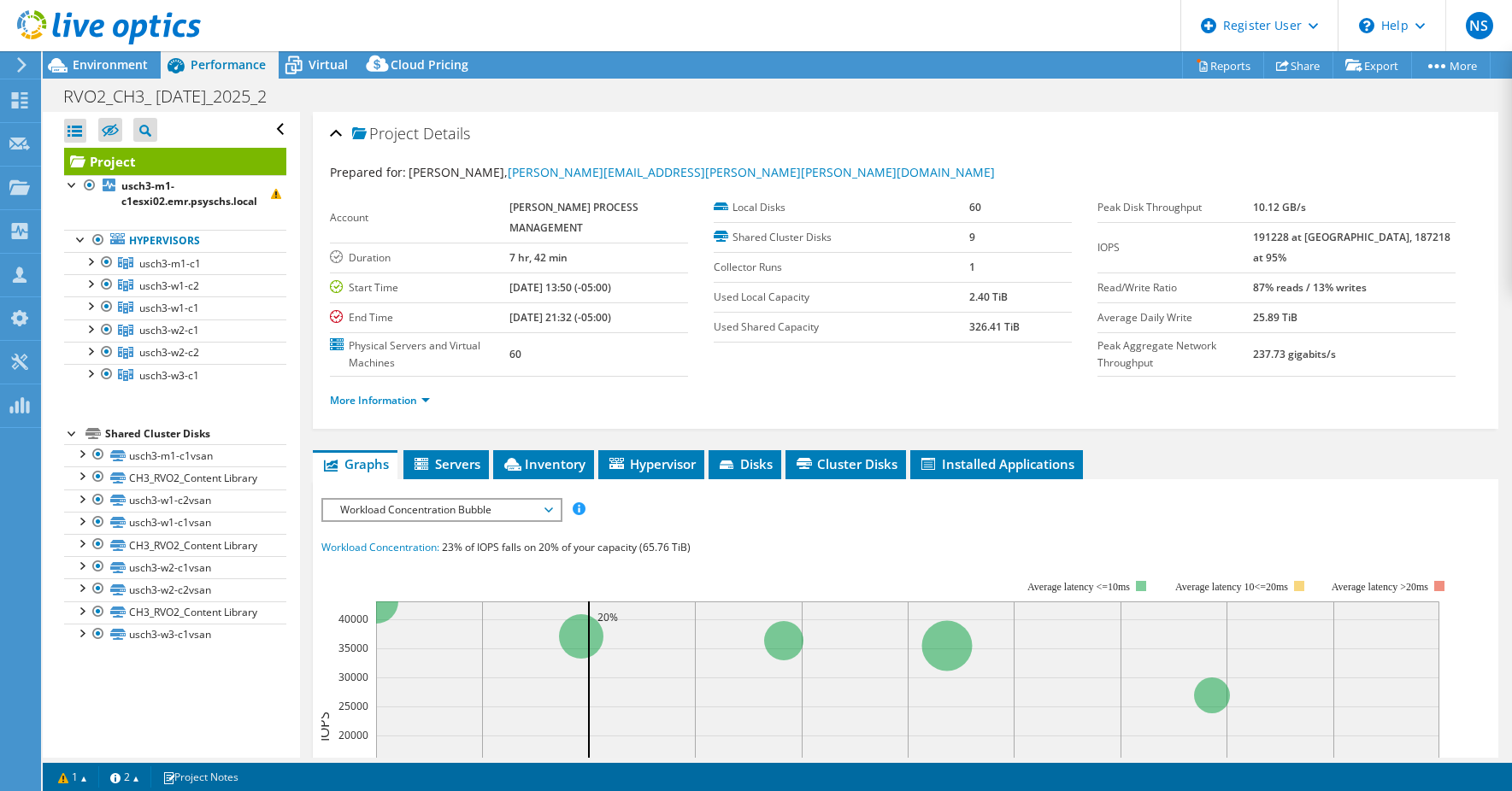
click at [452, 515] on span "Workload Concentration Bubble" at bounding box center [441, 510] width 219 height 21
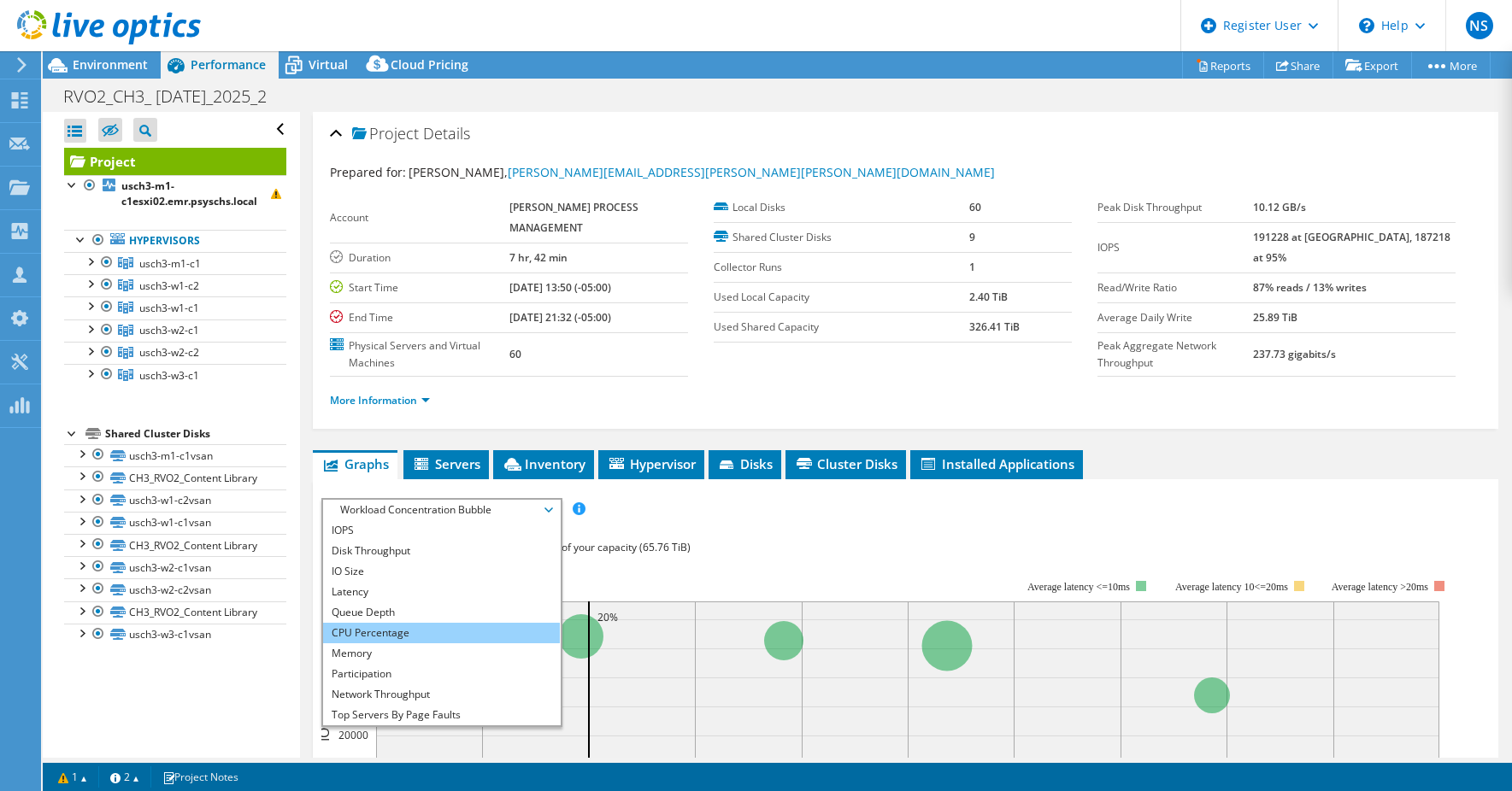
click at [496, 637] on li "CPU Percentage" at bounding box center [441, 634] width 236 height 21
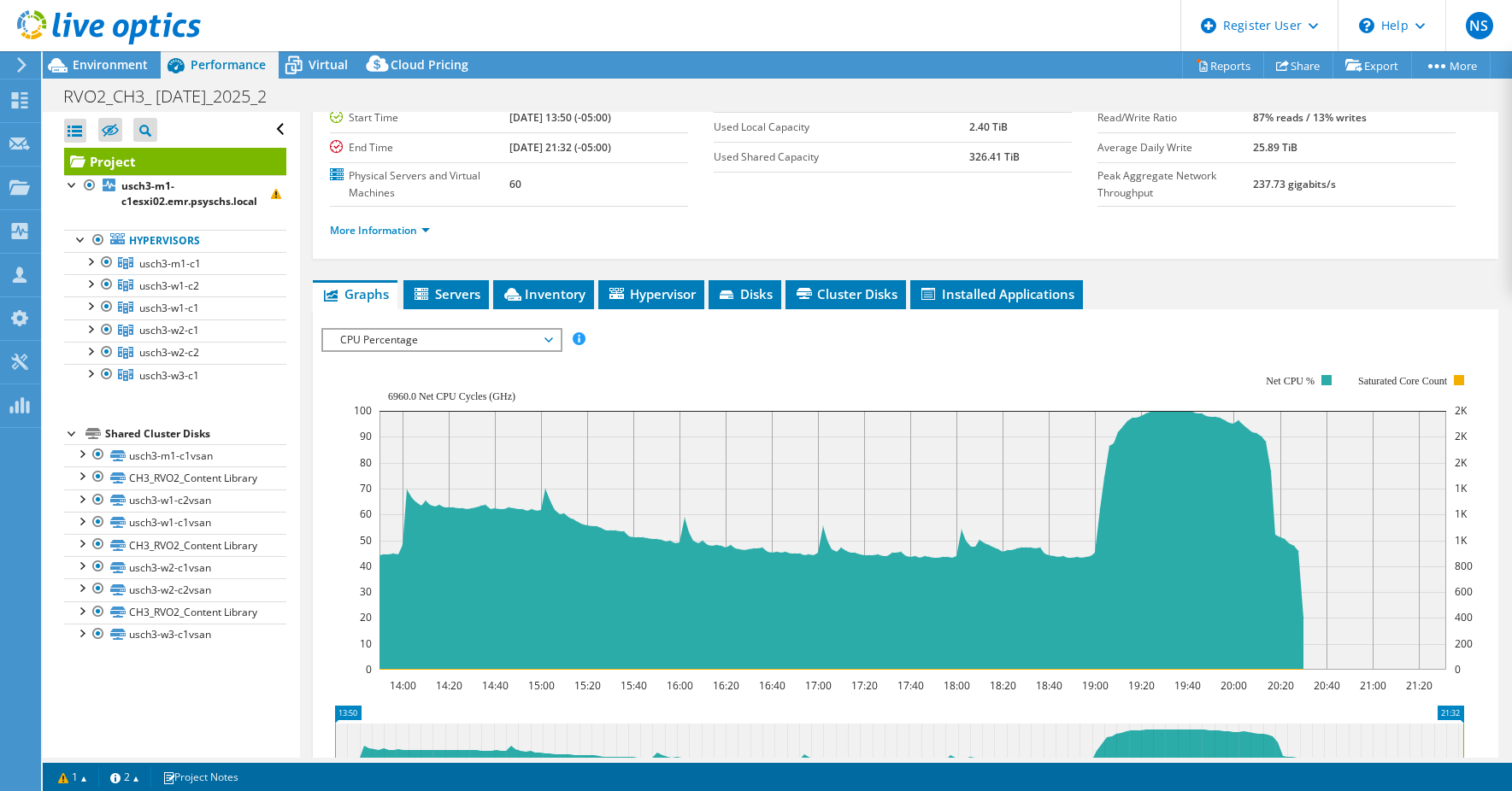
scroll to position [170, 0]
click at [1140, 291] on ul "Graphs Servers Inventory Hypervisor Disks Cluster Disks Installed Applications" at bounding box center [905, 294] width 1186 height 29
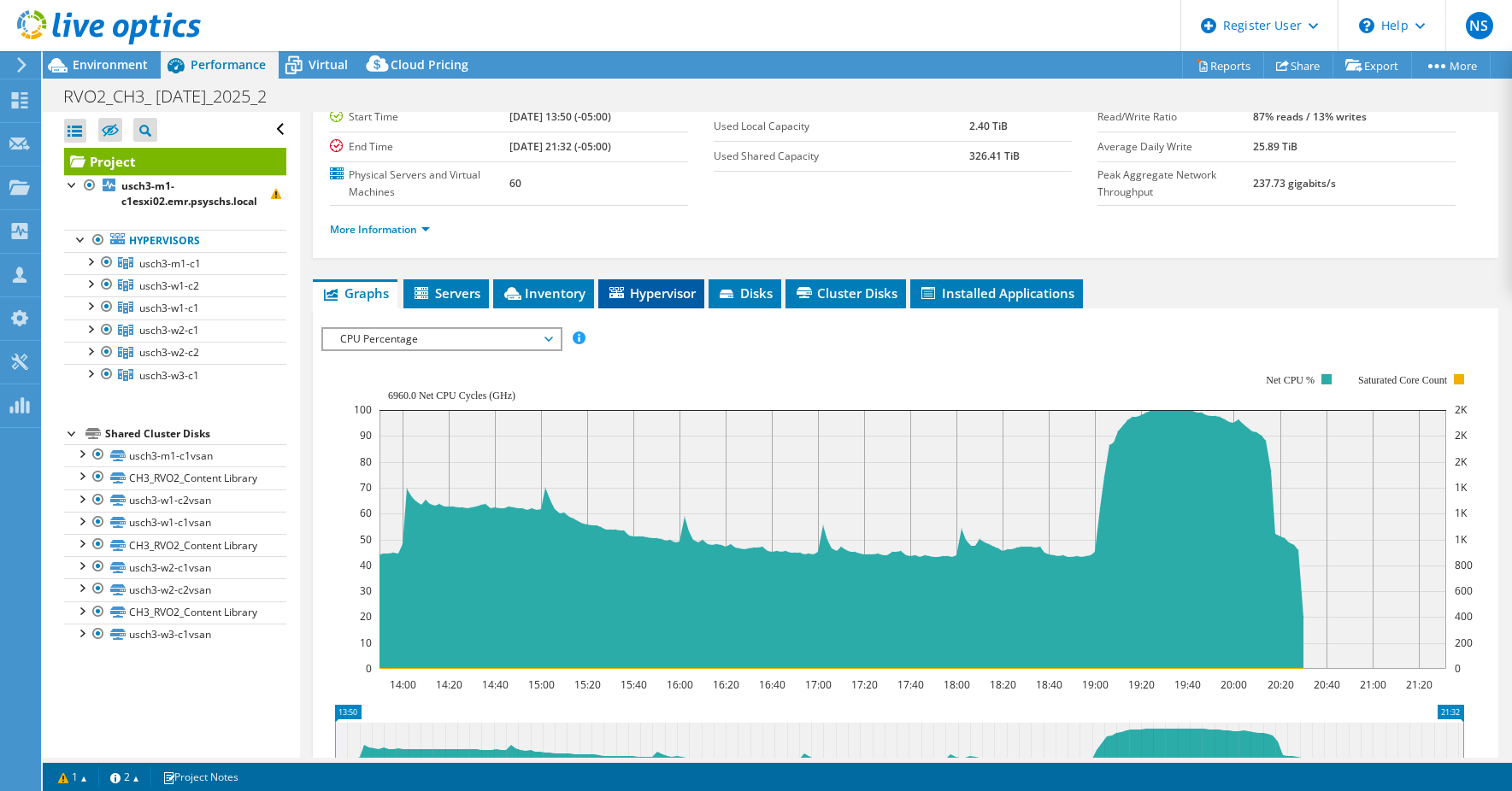
click at [642, 282] on li "Hypervisor" at bounding box center [651, 294] width 106 height 29
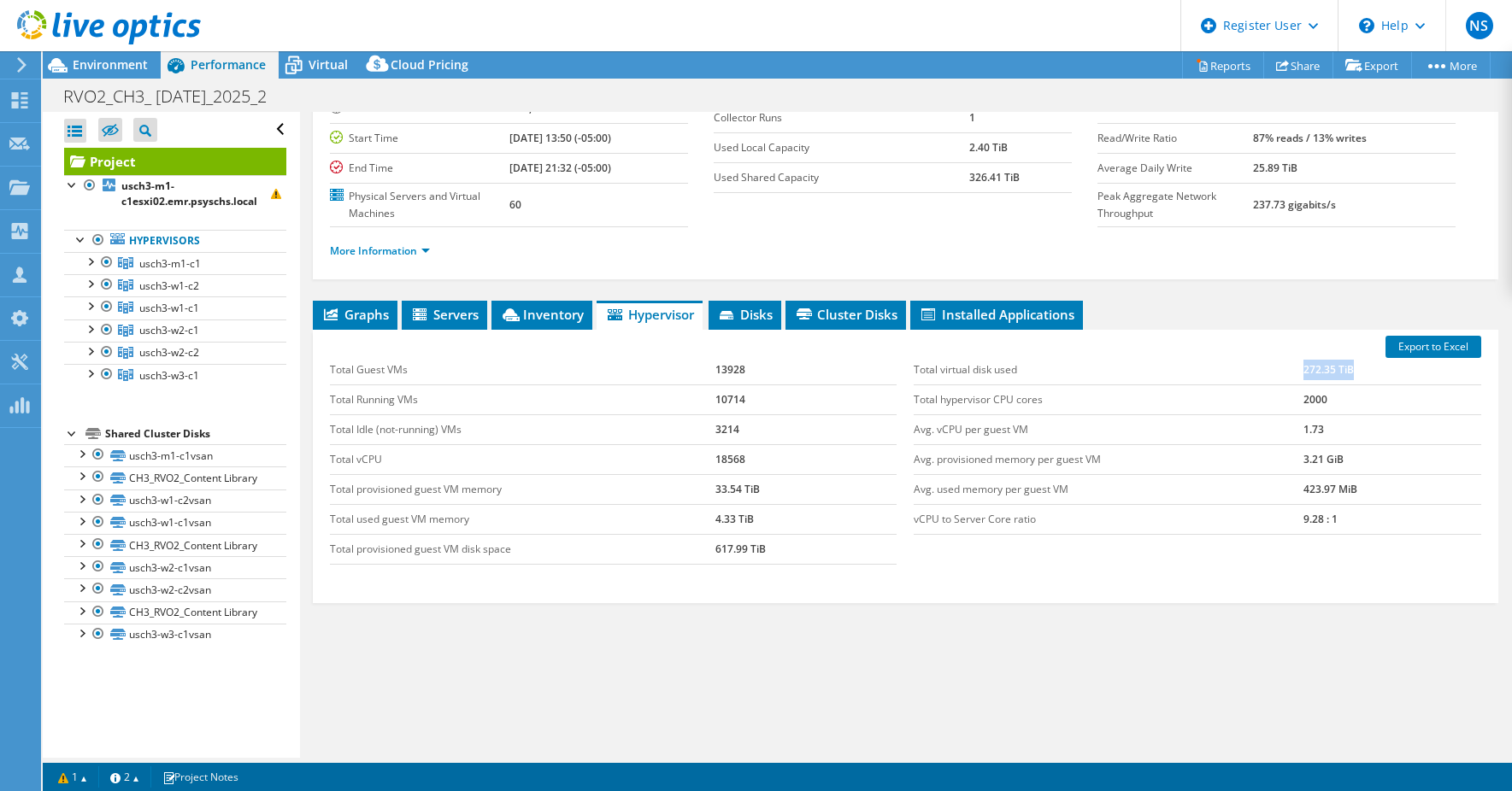
drag, startPoint x: 1350, startPoint y: 370, endPoint x: 1227, endPoint y: 359, distance: 123.5
click at [1227, 359] on tr "Total virtual disk used 272.35 TiB" at bounding box center [1197, 371] width 568 height 30
click at [1289, 566] on div "Total Guest VMs 13928 Total Running VMs 10714 Total Idle (not-running) VMs 3214…" at bounding box center [905, 460] width 1168 height 244
drag, startPoint x: 761, startPoint y: 483, endPoint x: 679, endPoint y: 492, distance: 82.5
click at [679, 492] on tr "Total provisioned guest VM memory 33.54 TiB" at bounding box center [613, 490] width 568 height 30
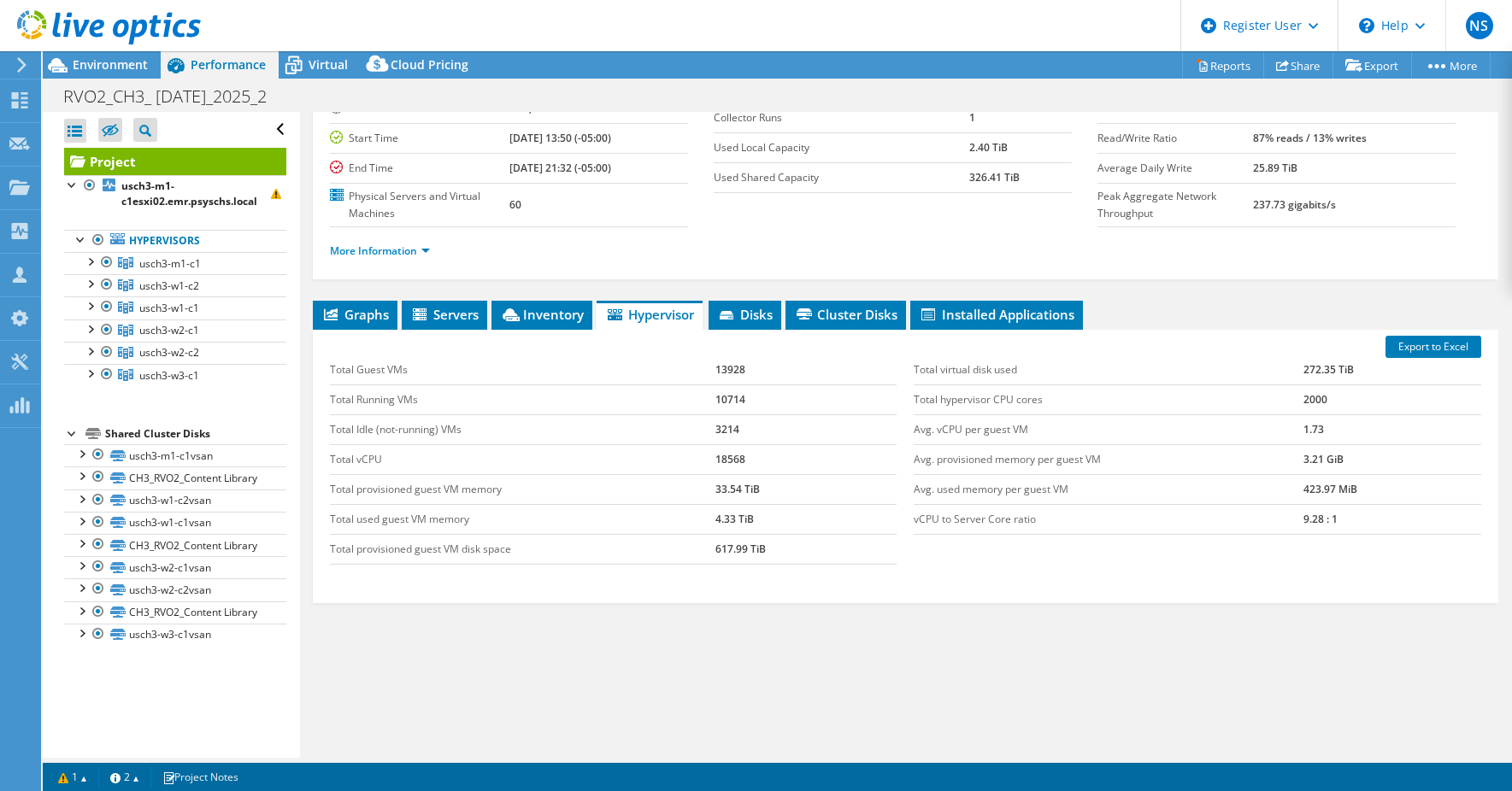
drag, startPoint x: 679, startPoint y: 492, endPoint x: 807, endPoint y: 619, distance: 180.3
click at [807, 619] on div "Graphs Servers Inventory Hypervisor Disks Cluster Disks Installed Applications …" at bounding box center [905, 514] width 1186 height 428
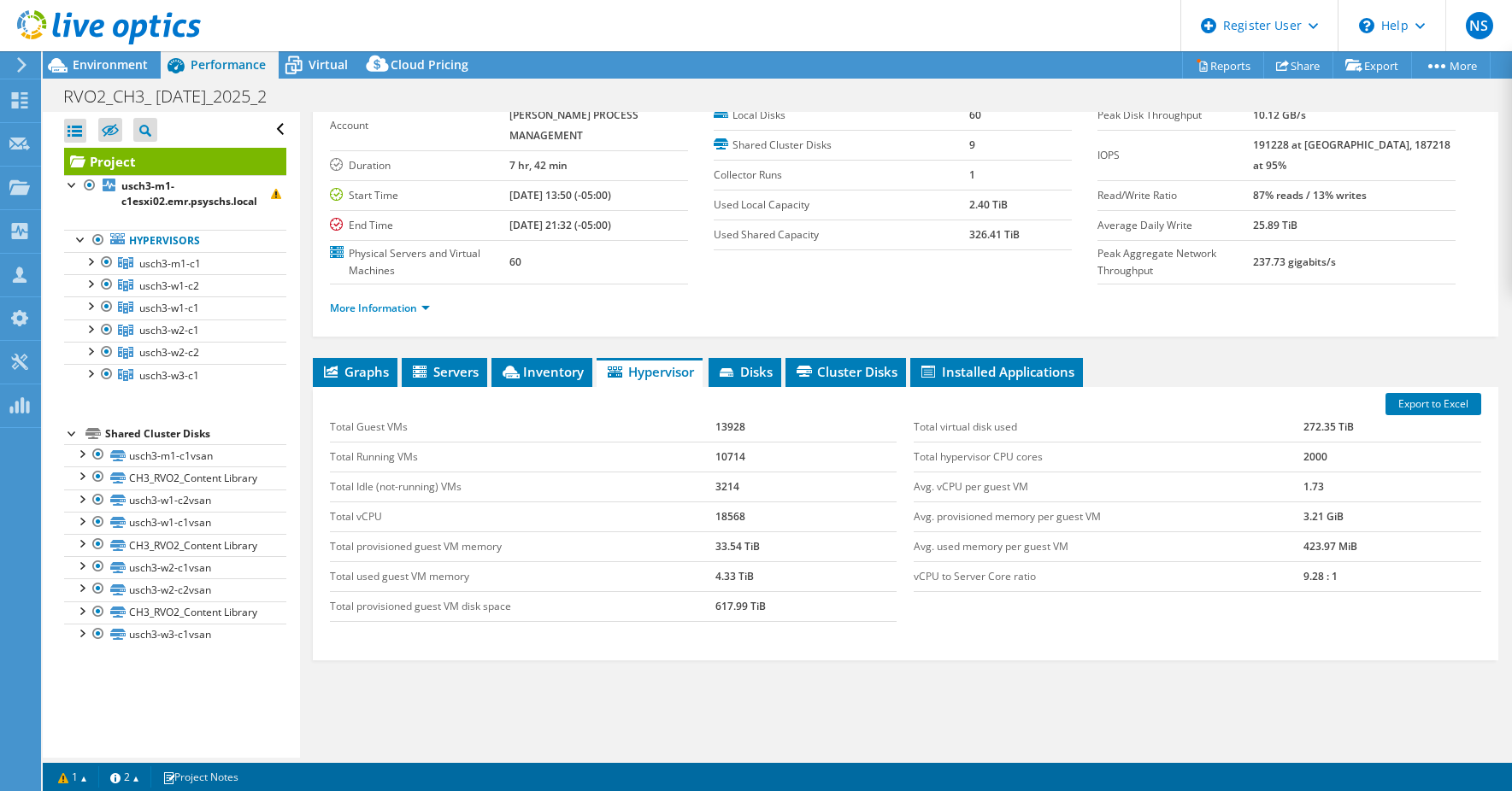
scroll to position [64, 0]
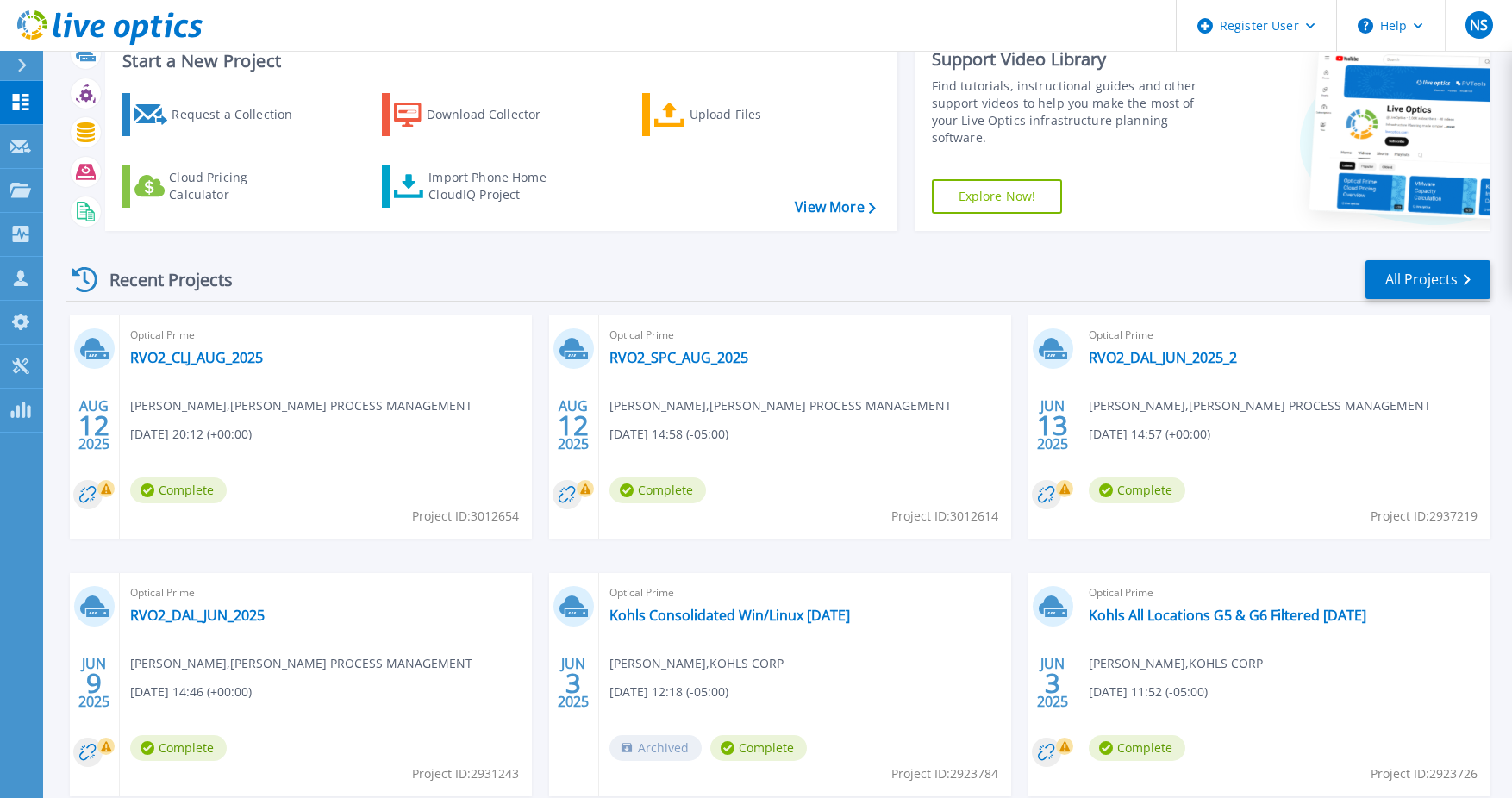
scroll to position [86, 0]
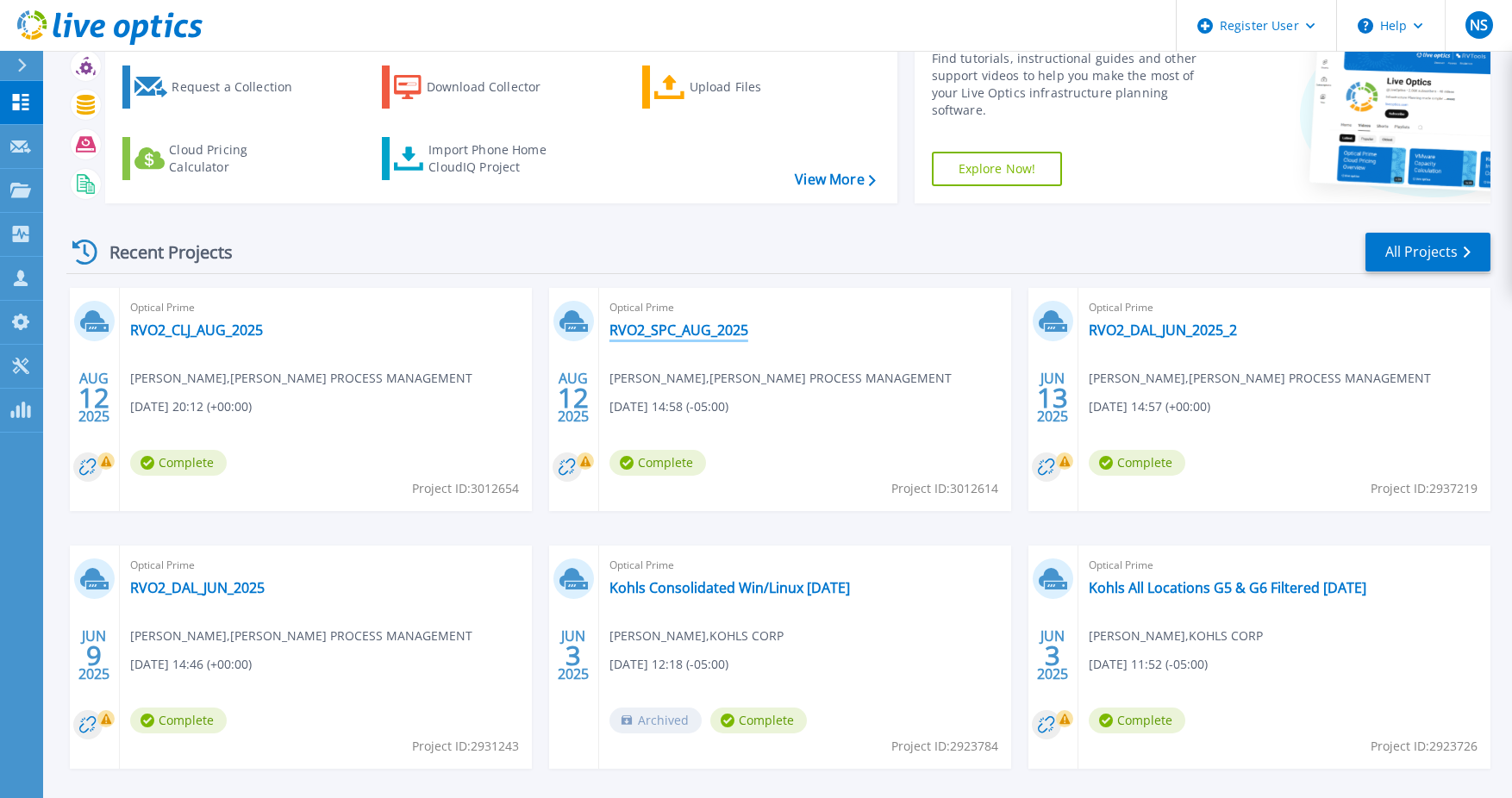
click at [673, 331] on link "RVO2_SPC_AUG_2025" at bounding box center [679, 330] width 139 height 17
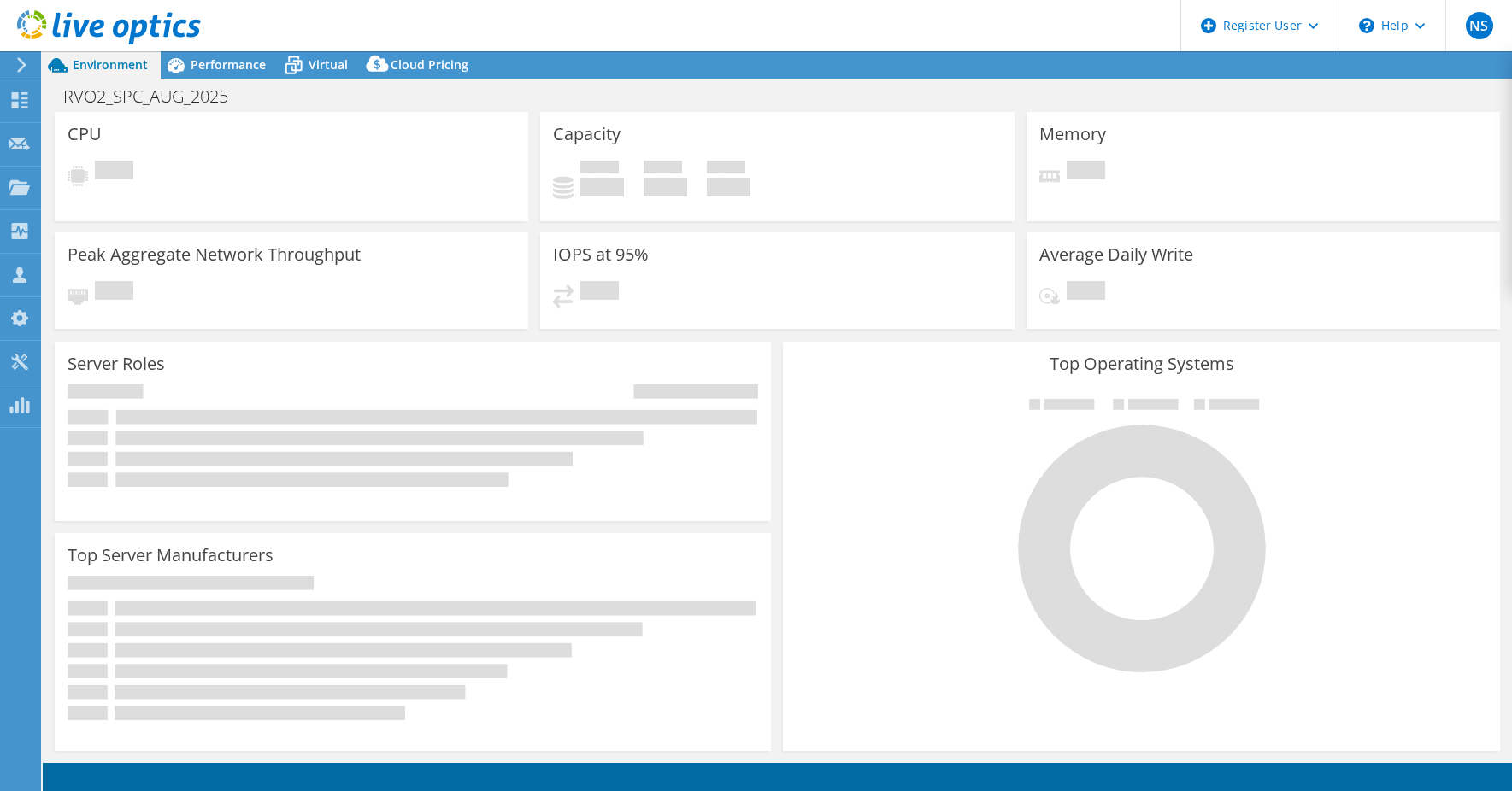
select select "USD"
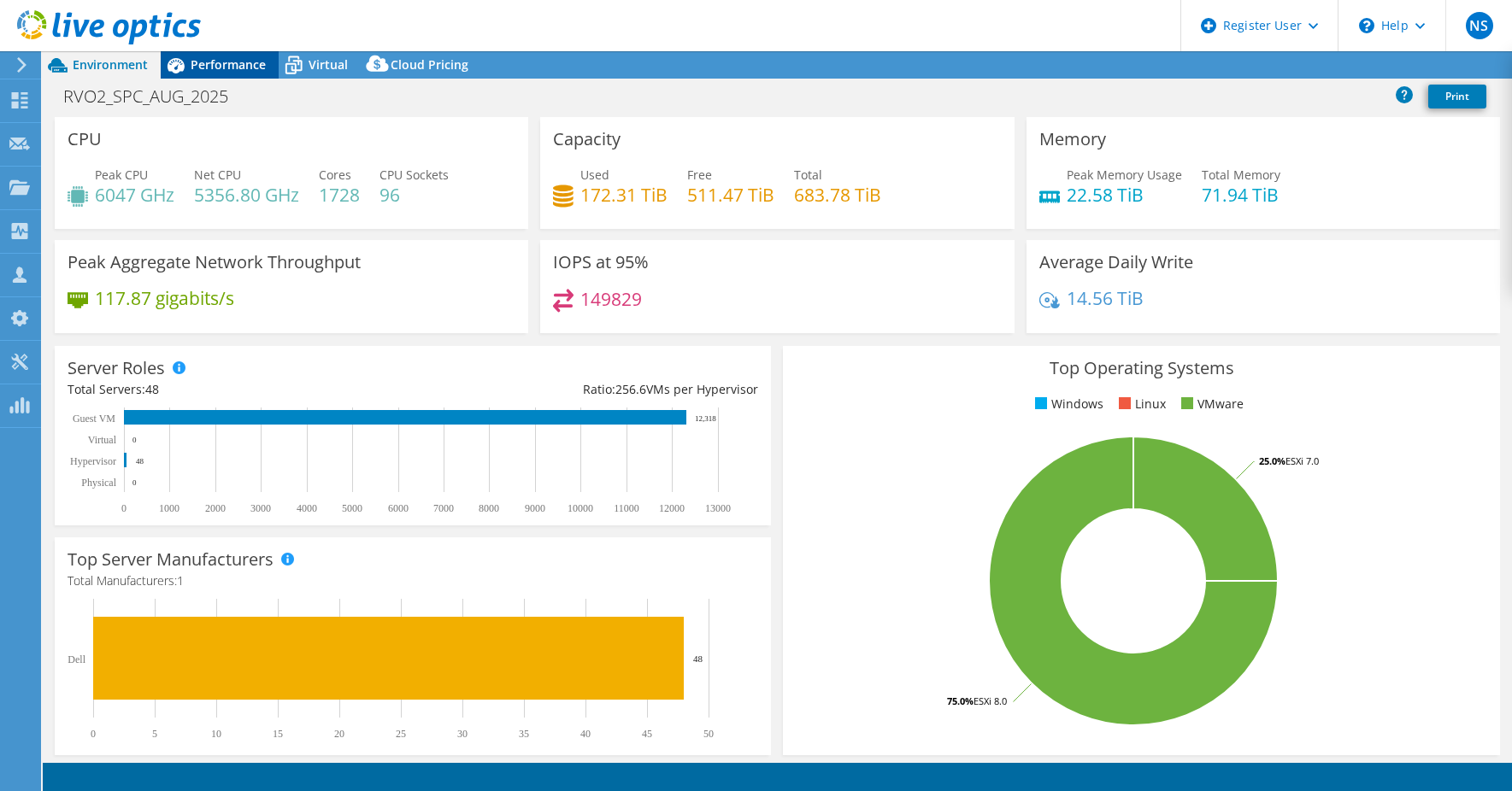
click at [217, 59] on span "Performance" at bounding box center [228, 64] width 75 height 16
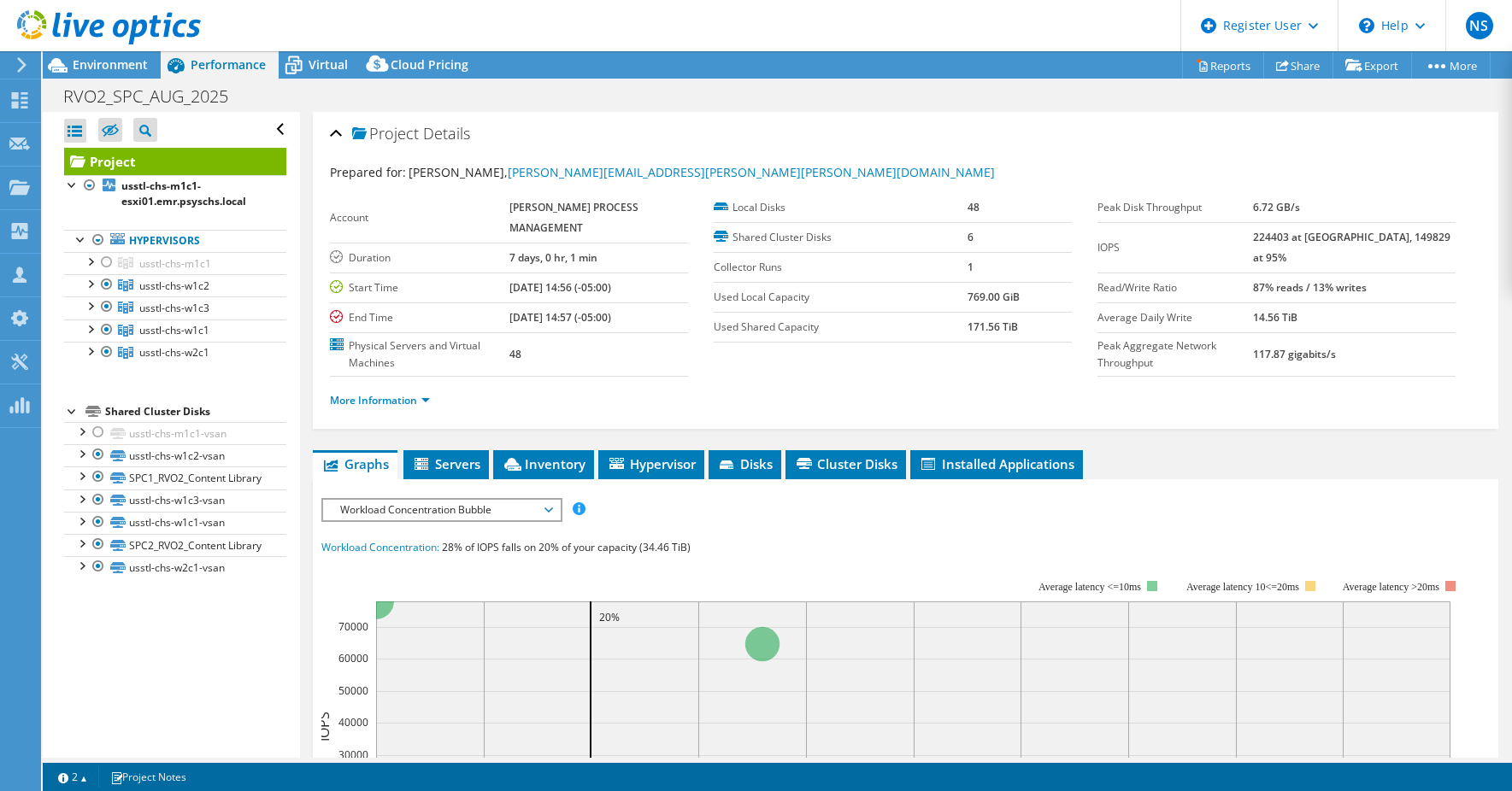
click at [406, 512] on span "Workload Concentration Bubble" at bounding box center [441, 510] width 219 height 21
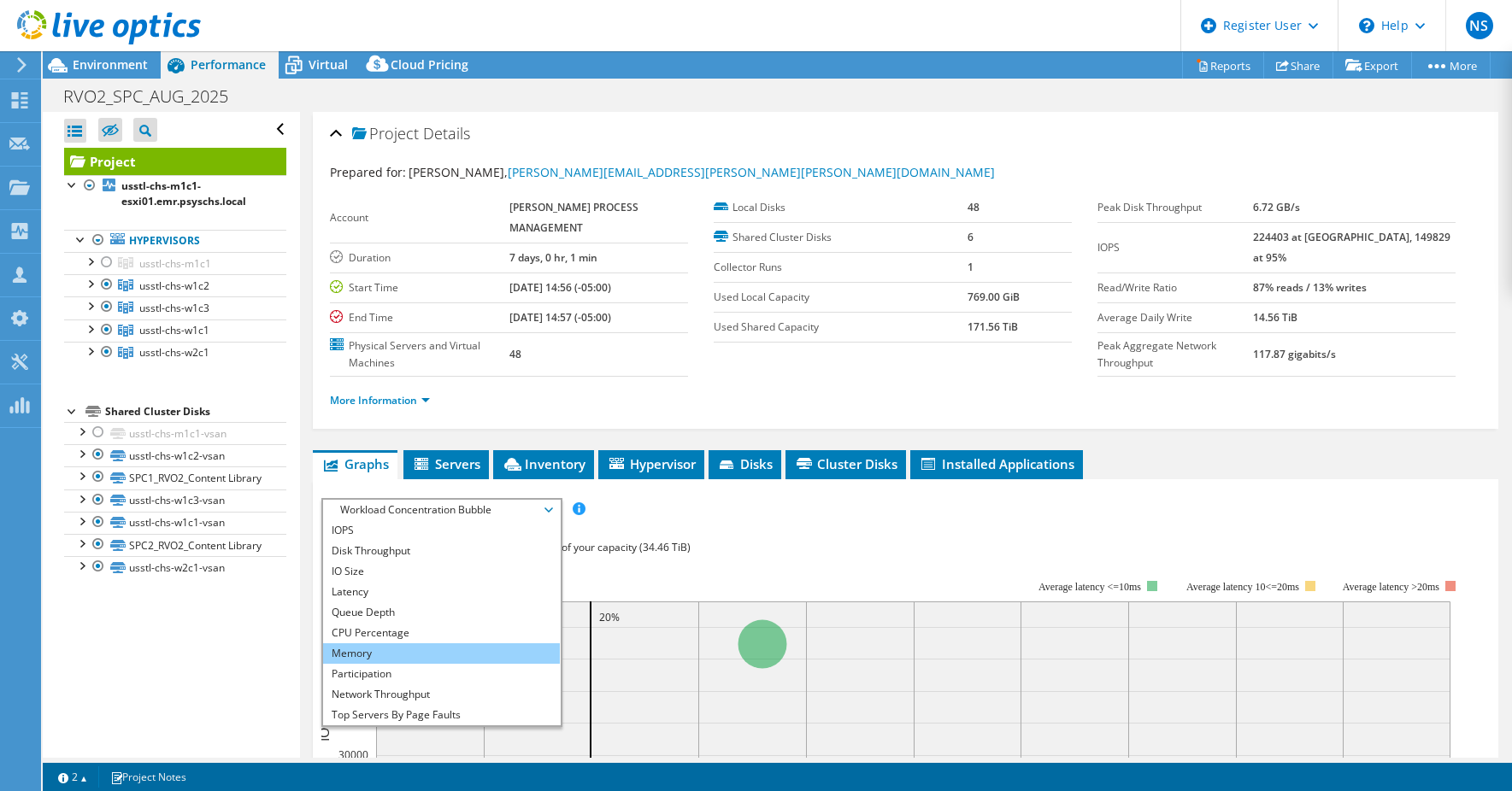
click at [415, 649] on li "Memory" at bounding box center [441, 654] width 236 height 21
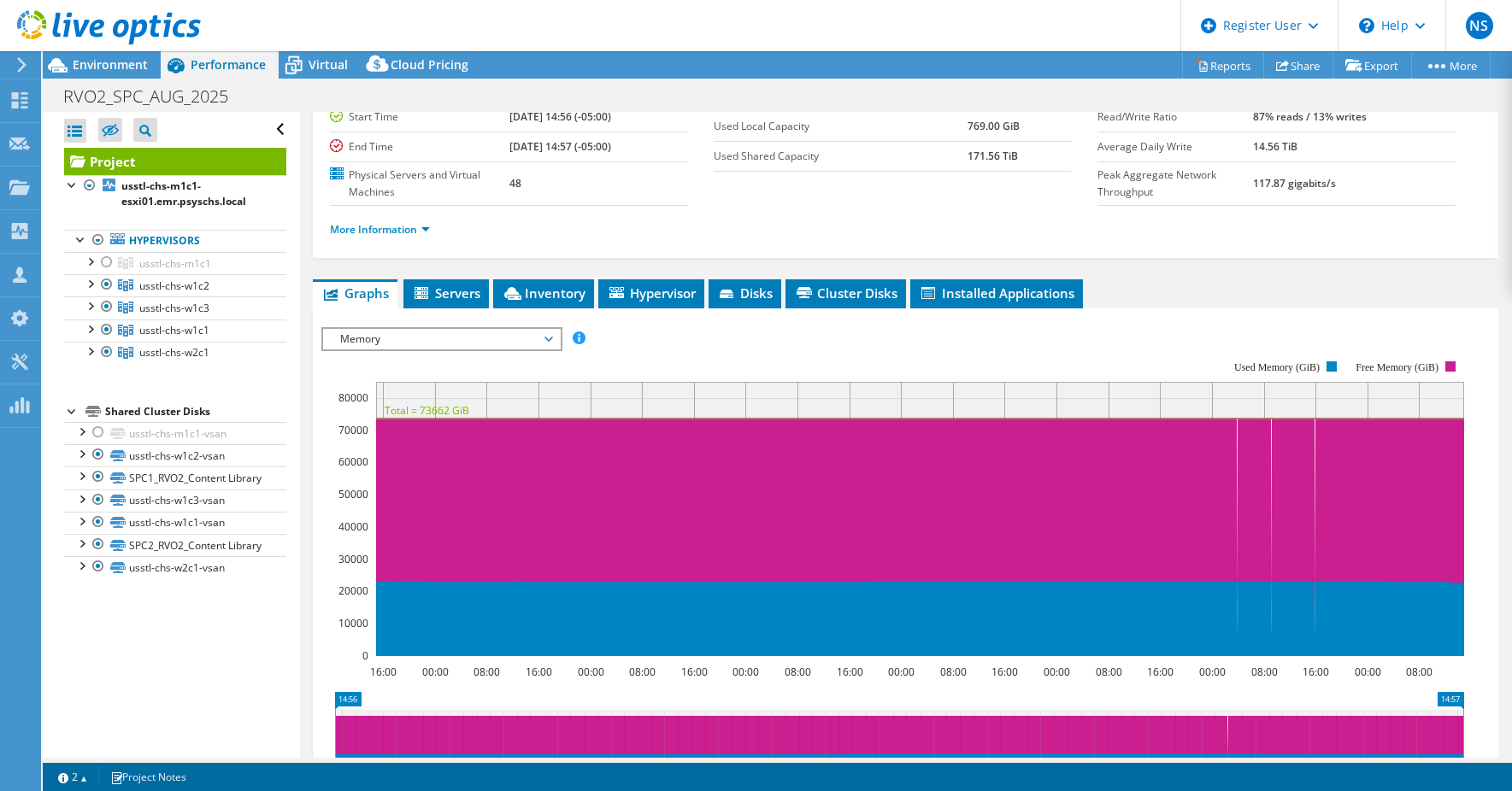
scroll to position [86, 0]
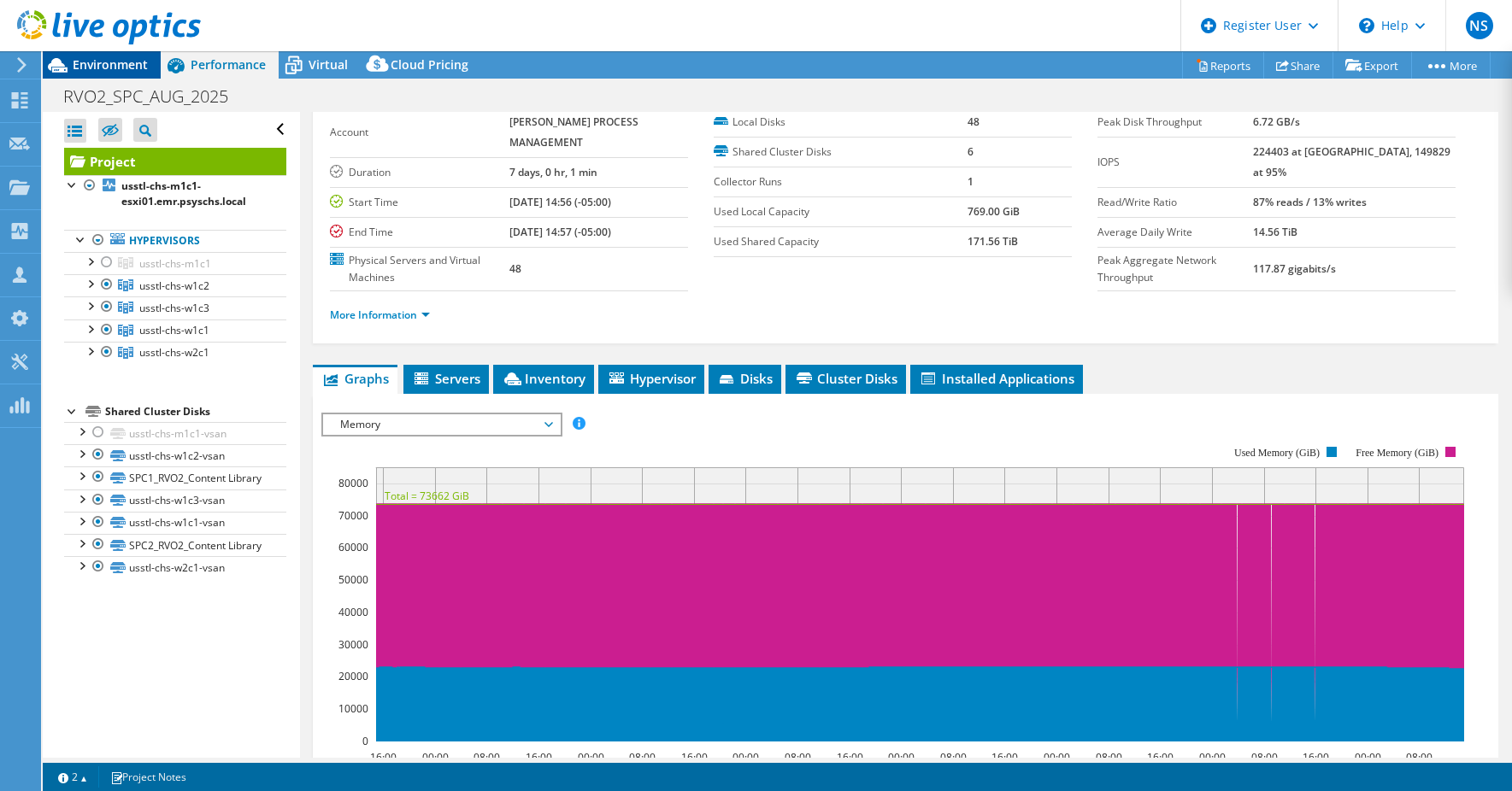
click at [102, 67] on span "Environment" at bounding box center [110, 64] width 75 height 16
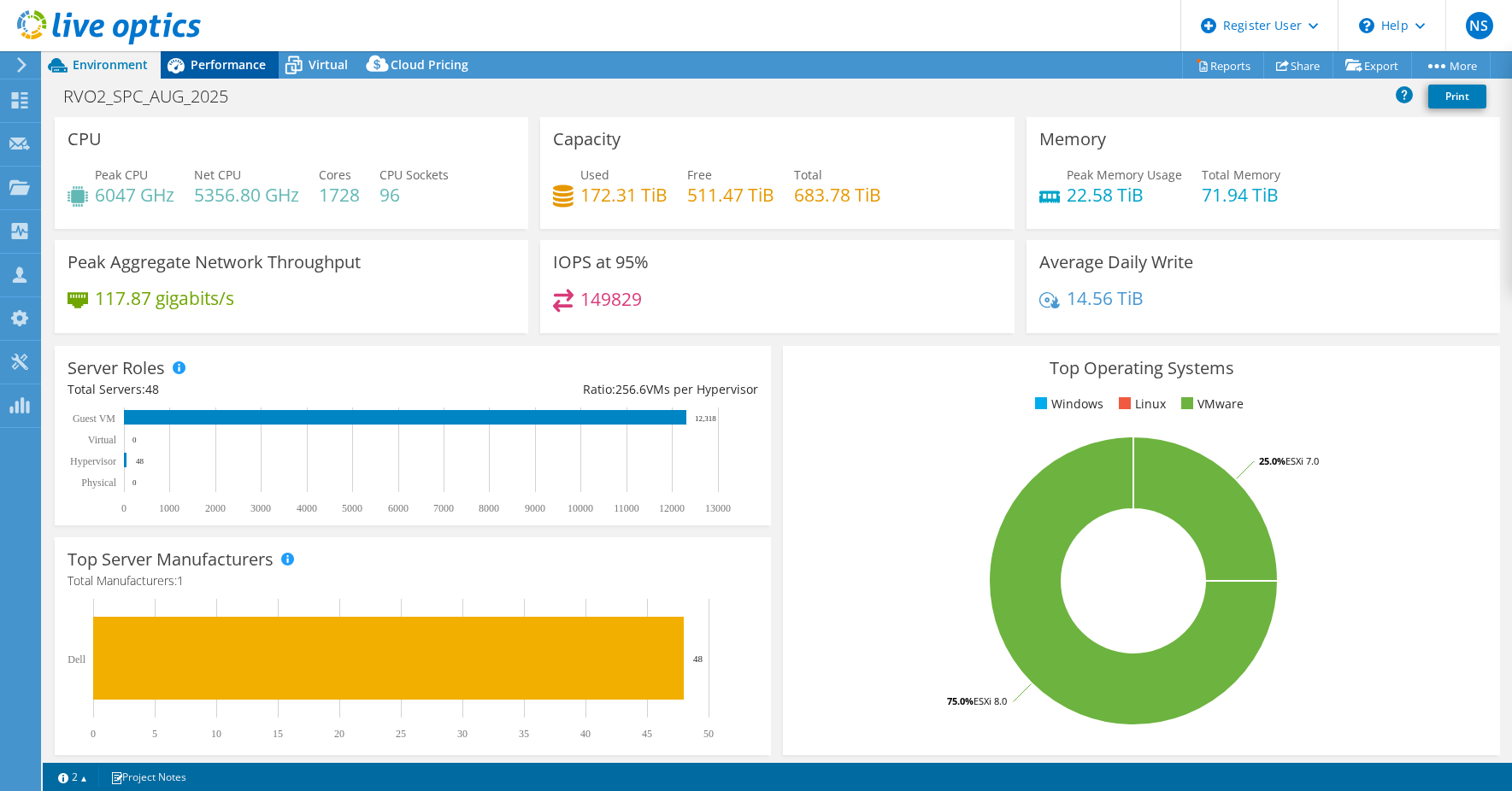
click at [234, 74] on div "Performance" at bounding box center [219, 64] width 118 height 27
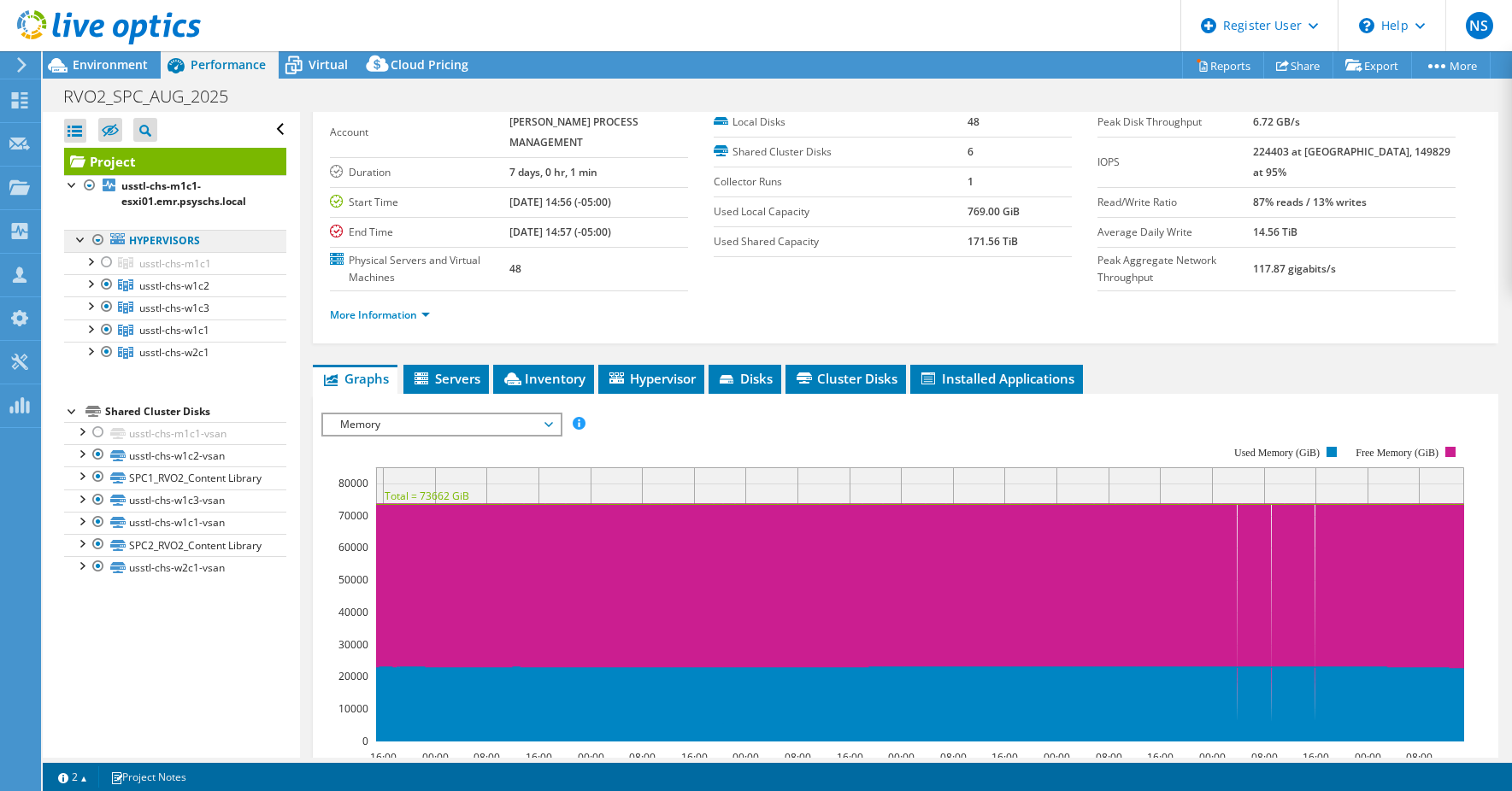
click at [161, 250] on link "Hypervisors" at bounding box center [175, 241] width 222 height 23
